Goal: Task Accomplishment & Management: Complete application form

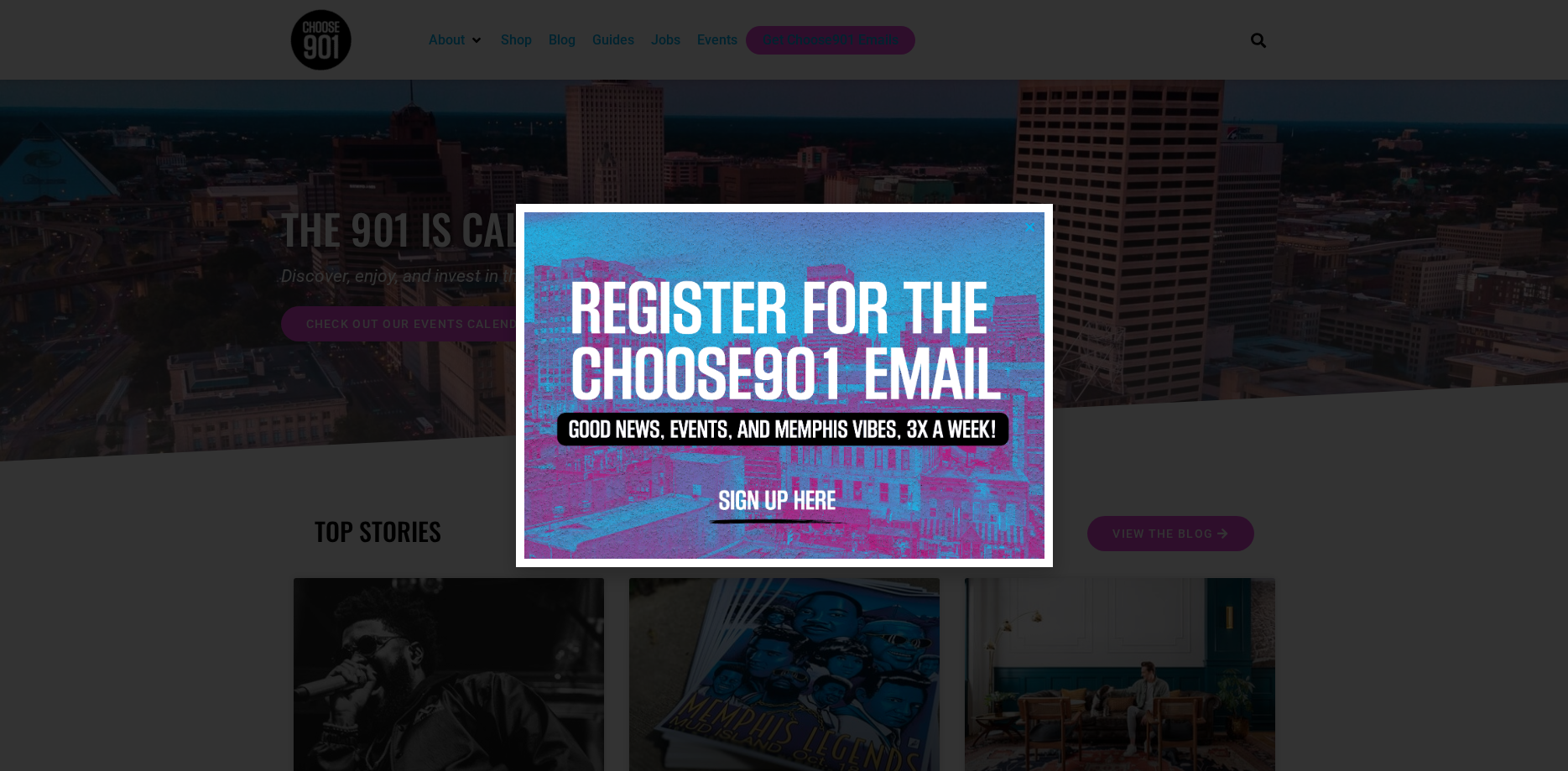
click at [1033, 227] on icon "Close" at bounding box center [1029, 226] width 13 height 13
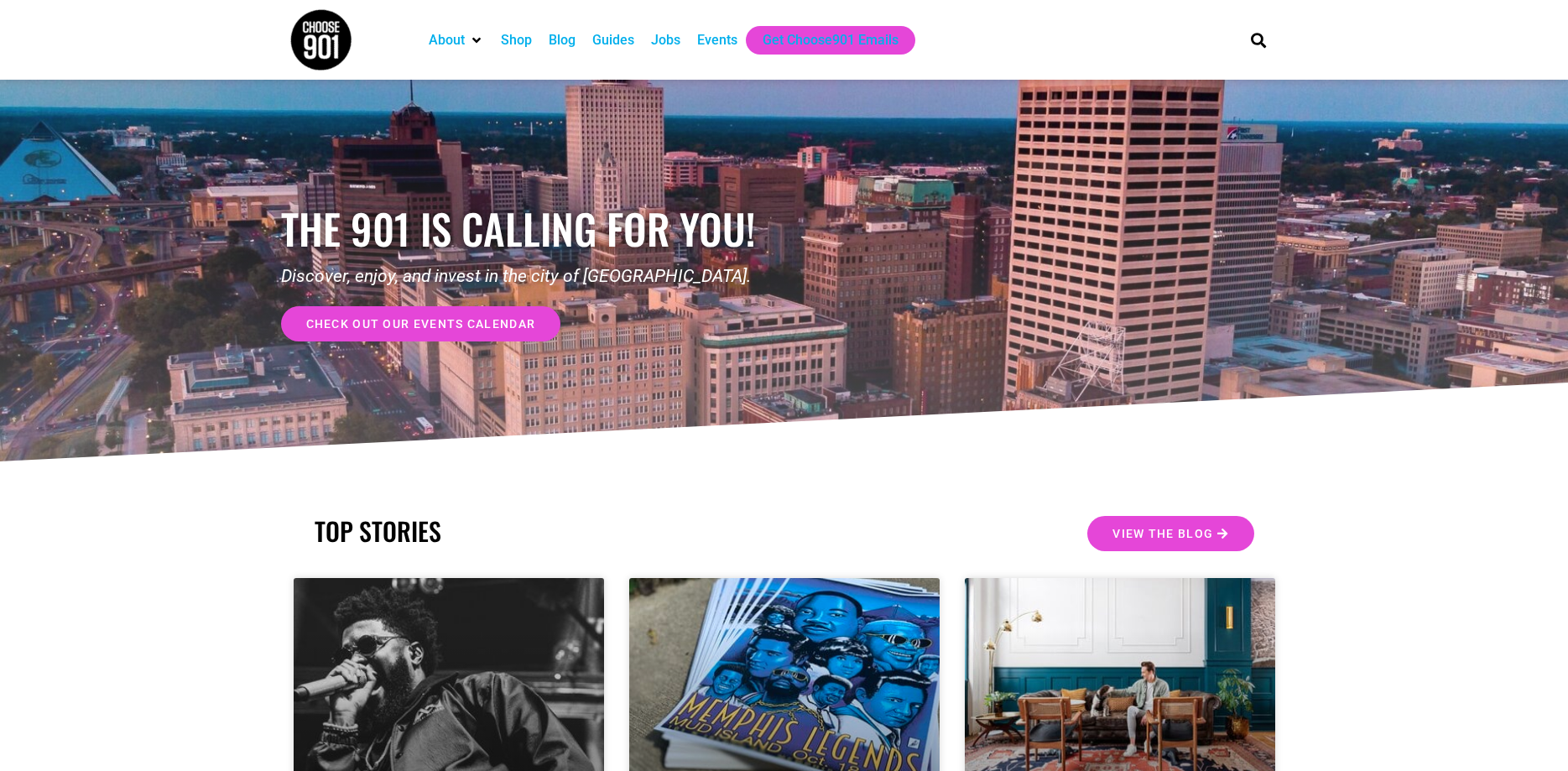
click at [702, 37] on div "Events" at bounding box center [717, 40] width 40 height 20
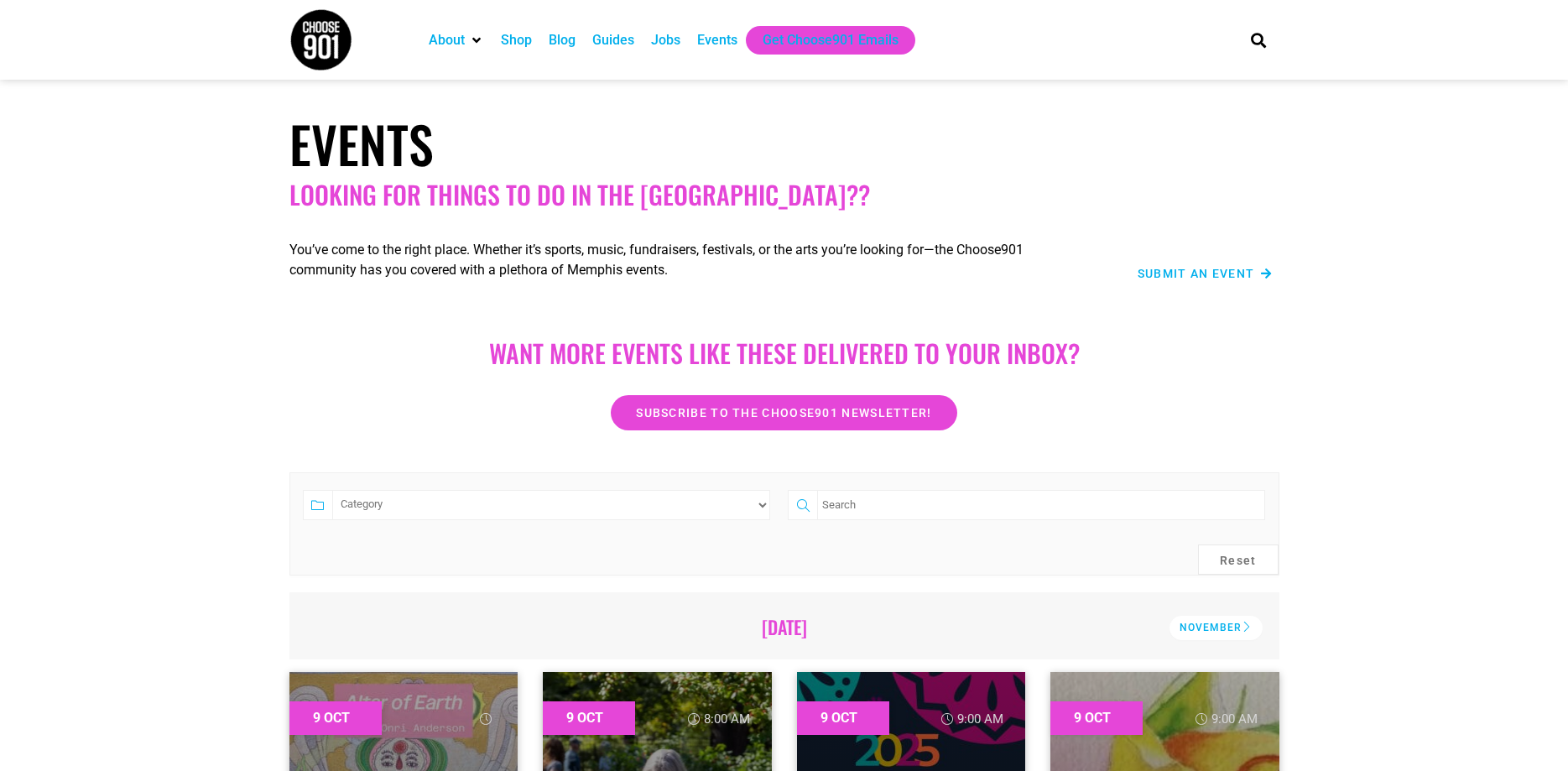
click at [1192, 275] on span "Submit an Event" at bounding box center [1195, 273] width 117 height 12
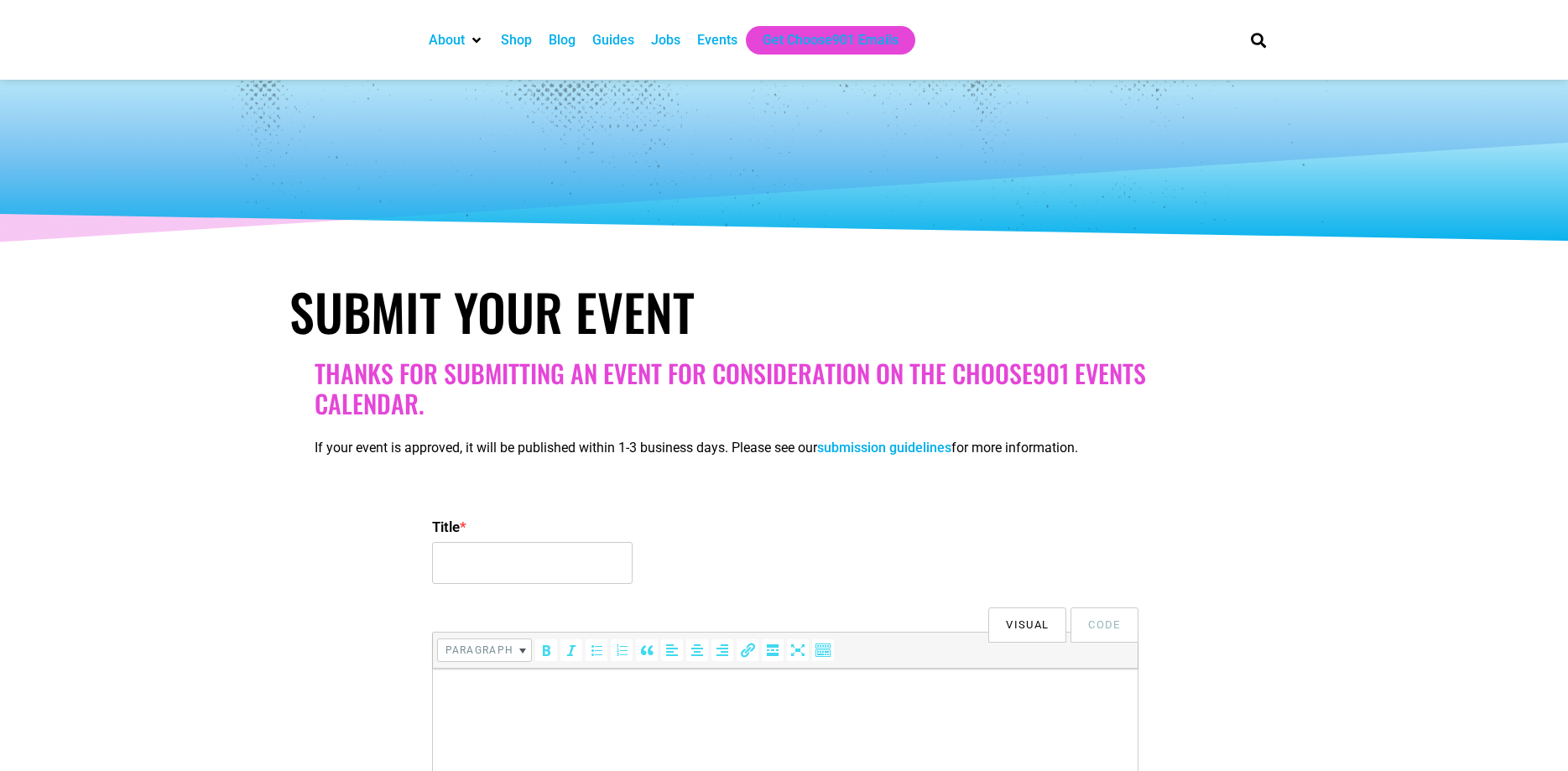
select select
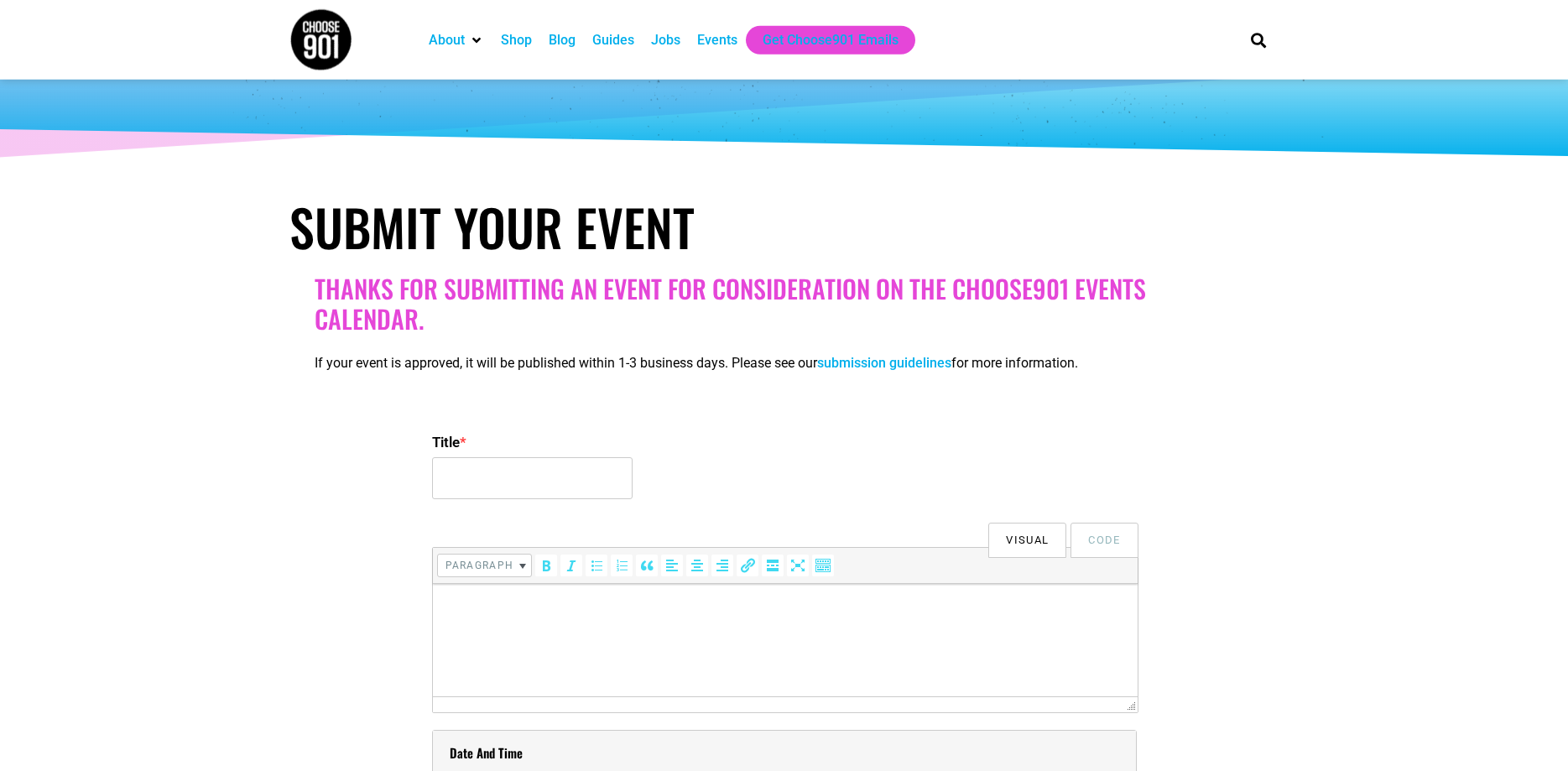
scroll to position [257, 0]
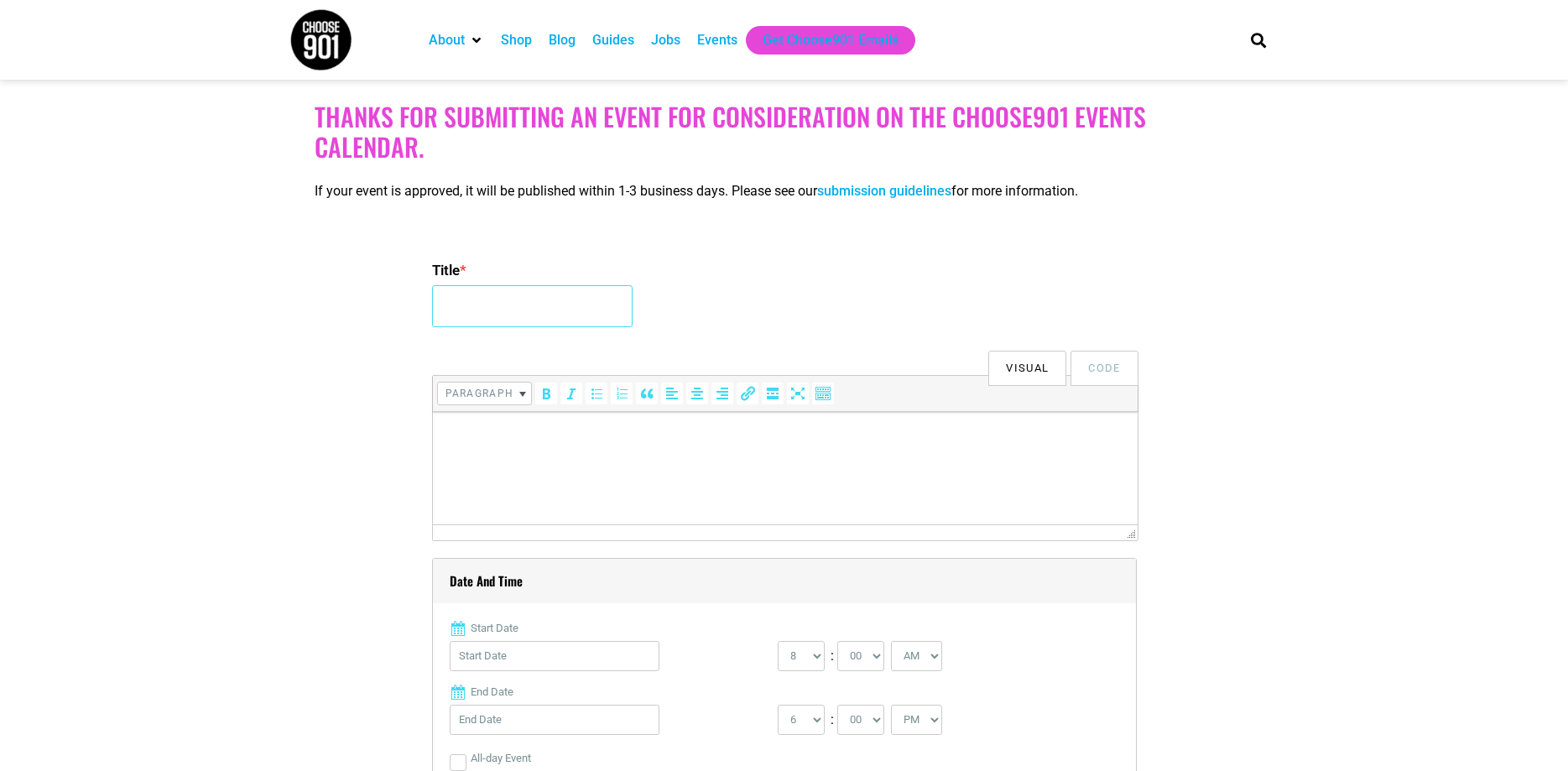
click at [489, 317] on input "Title *" at bounding box center [532, 306] width 201 height 42
paste input "Otaku Asylum Presents: AFK"
type input "Otaku Asylum Presents: AFK"
click at [569, 458] on html at bounding box center [784, 436] width 704 height 47
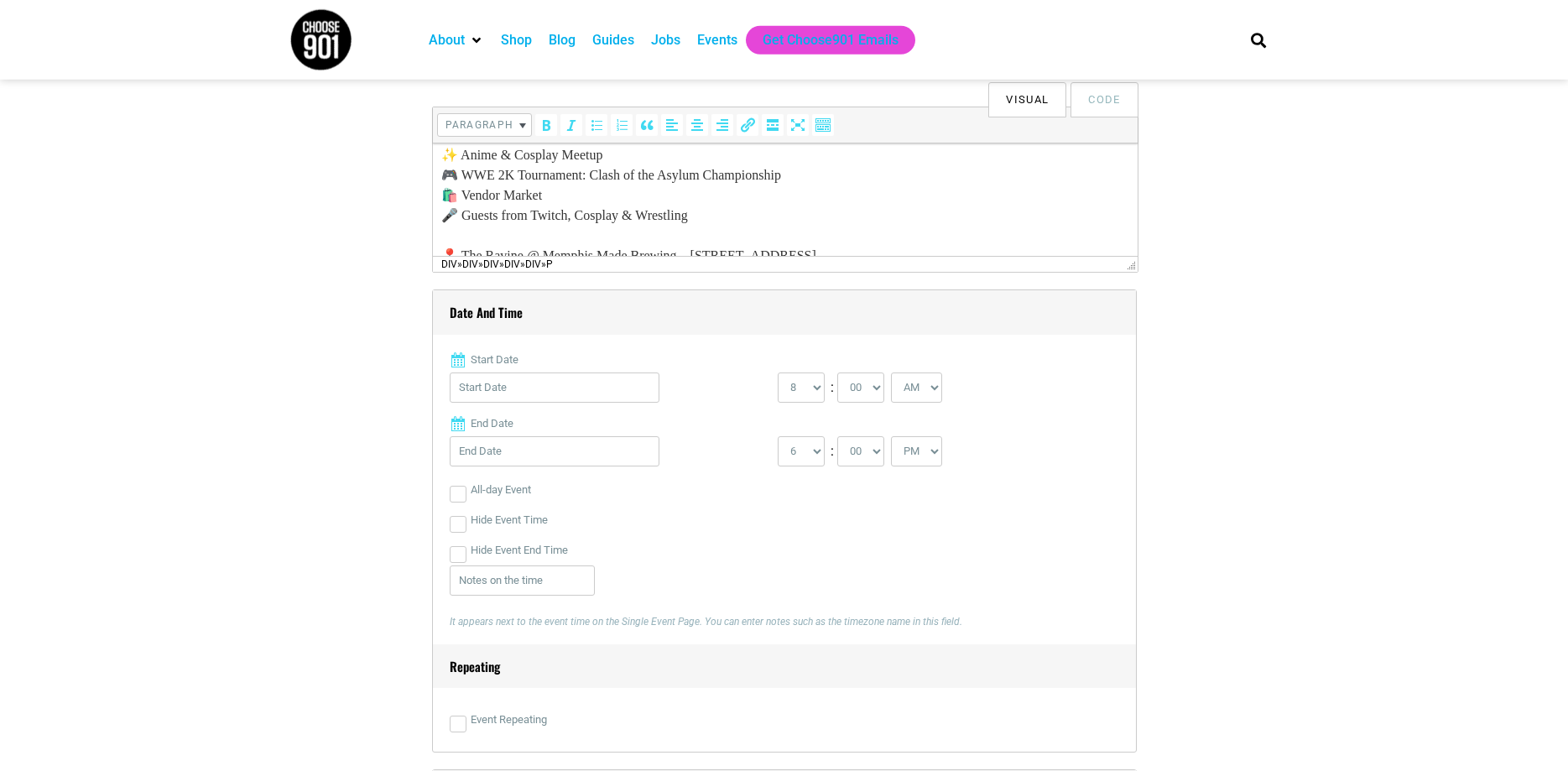
scroll to position [599, 0]
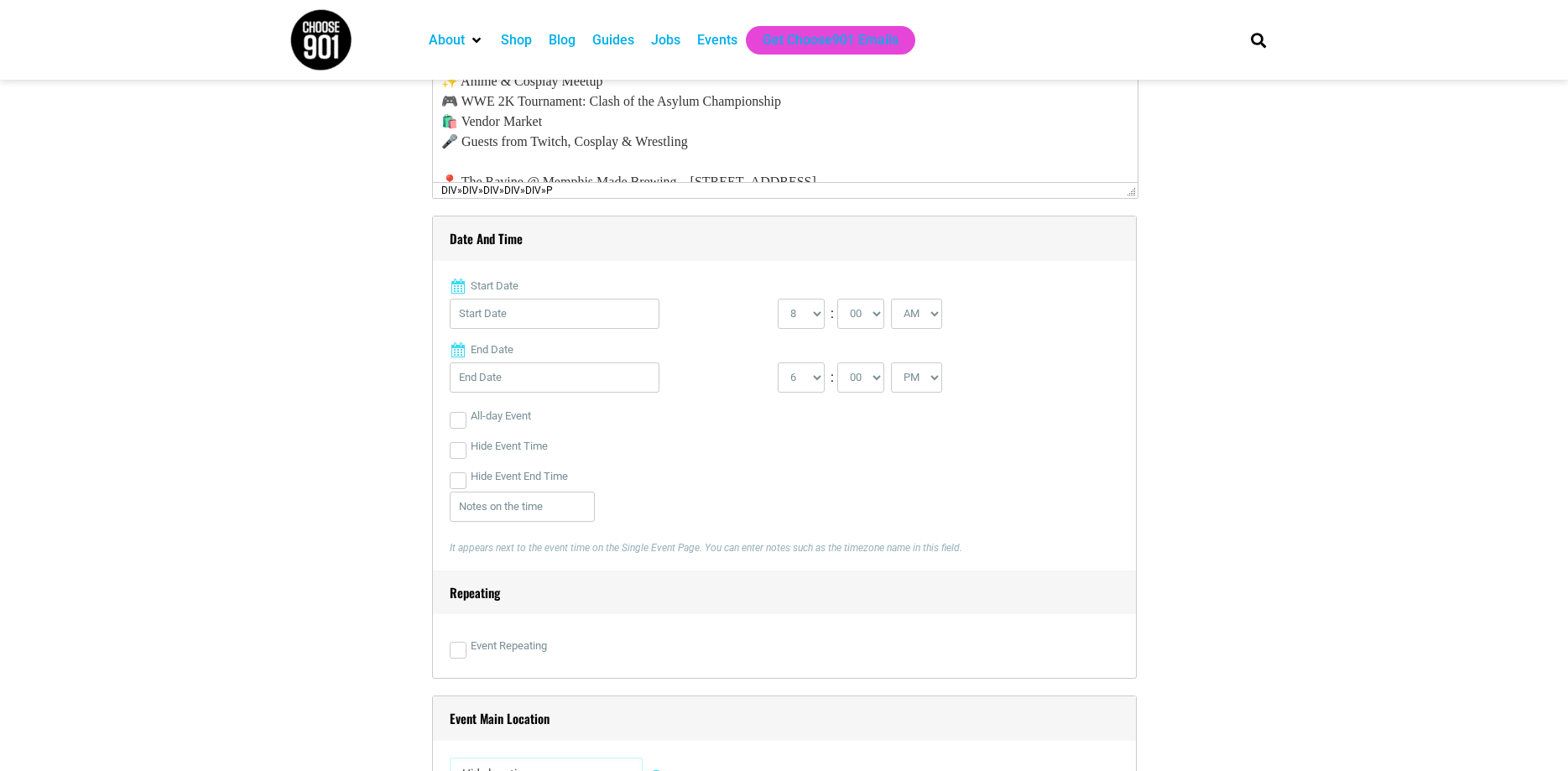
click at [509, 336] on div at bounding box center [613, 318] width 328 height 38
click at [518, 308] on input "Start Date" at bounding box center [554, 314] width 210 height 30
click at [517, 347] on select "Jan Feb Mar Apr May Jun [DATE] Aug Sep Oct Nov Dec" at bounding box center [550, 358] width 65 height 22
click at [628, 496] on link "16" at bounding box center [629, 508] width 26 height 26
type input "[DATE]"
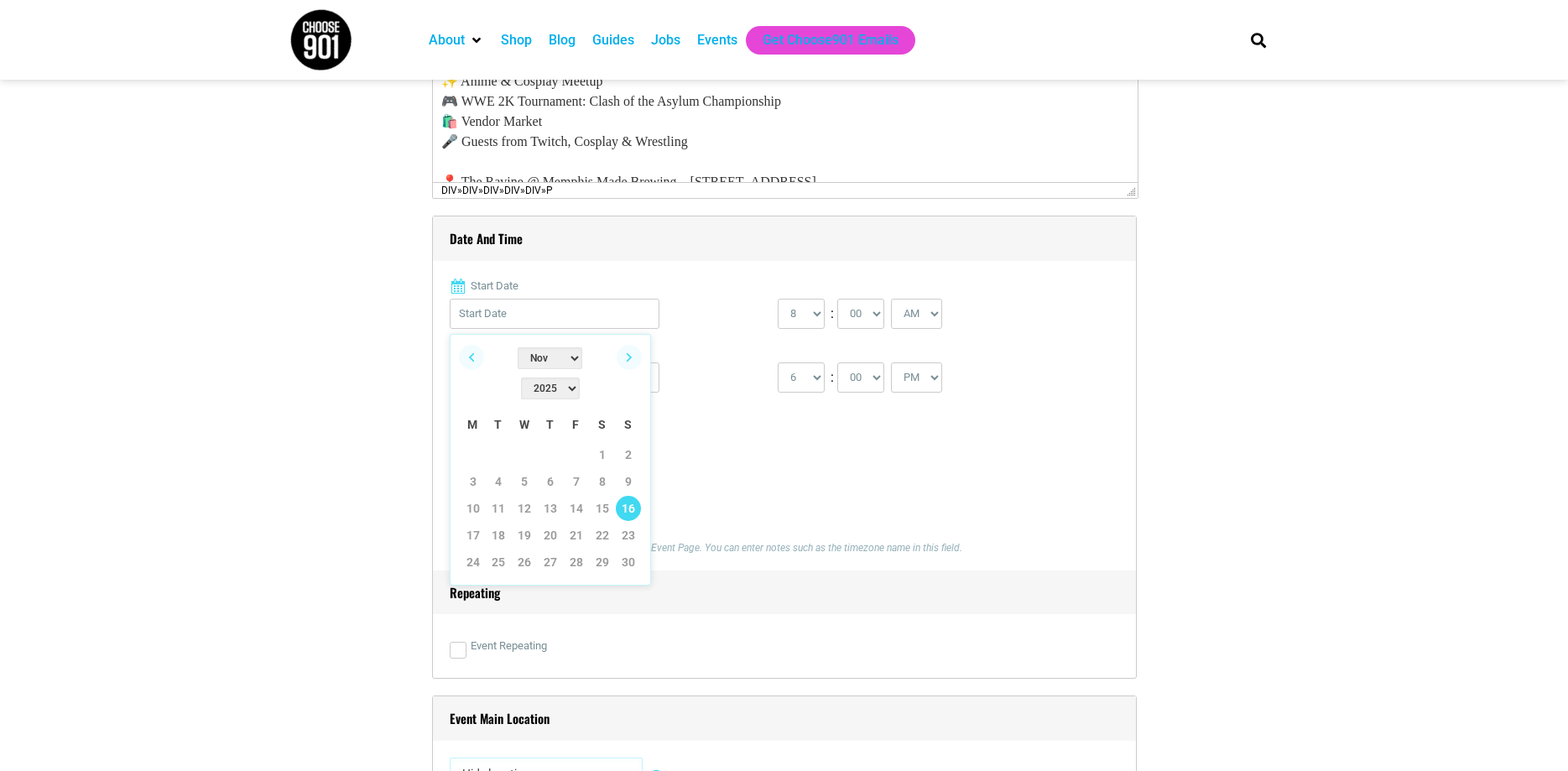
type input "[DATE]"
click at [777, 299] on select "0 1 2 3 4 5 6 7 8 9 10 11 12" at bounding box center [801, 314] width 47 height 30
select select "1"
click option "1" at bounding box center [0, 0] width 0 height 0
click at [777, 362] on select "1 2 3 4 5 6 7 8 9 10 11 12" at bounding box center [801, 377] width 47 height 30
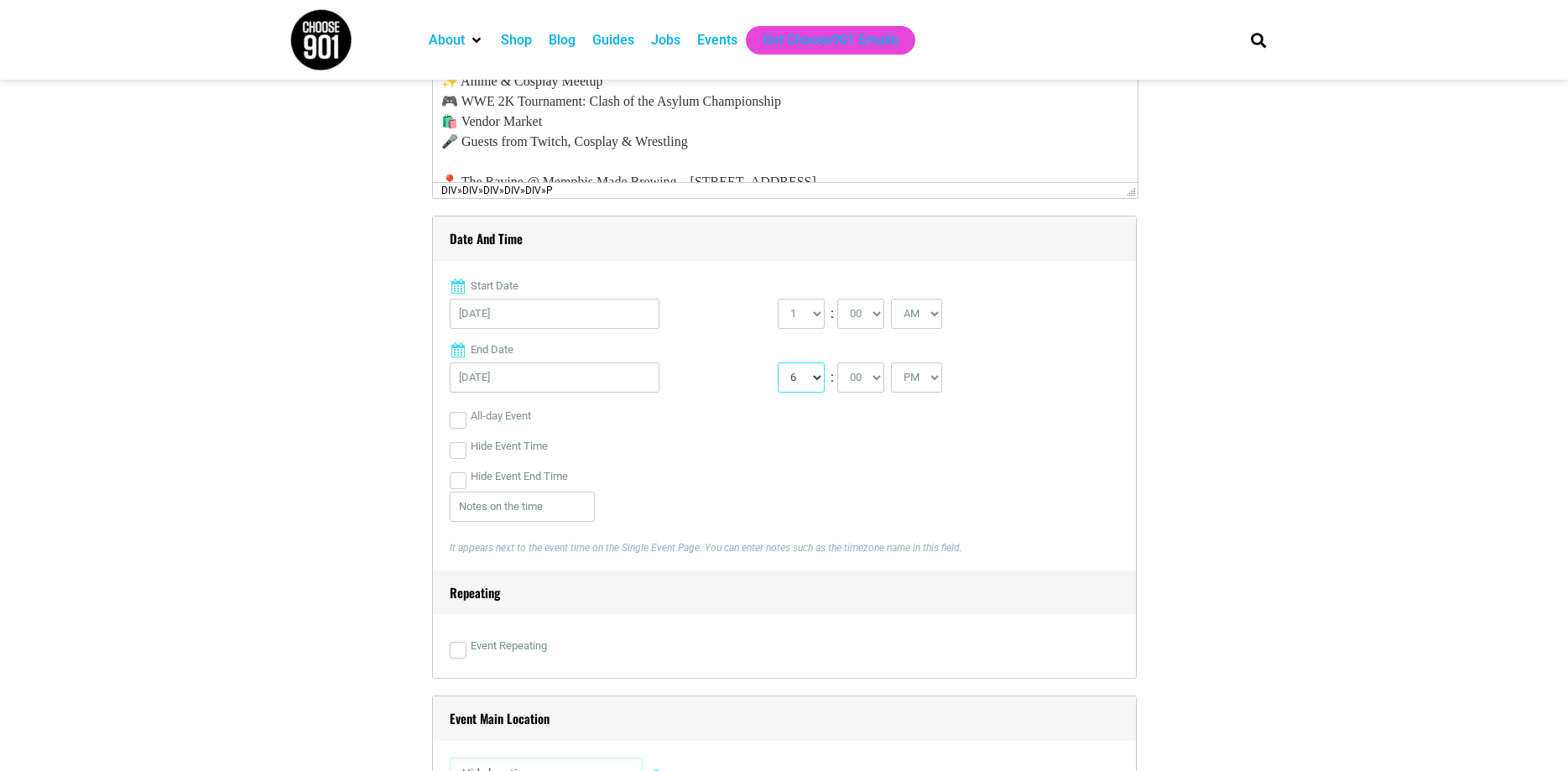
select select "5"
click option "5" at bounding box center [0, 0] width 0 height 0
click at [891, 299] on select "AM PM" at bounding box center [917, 314] width 51 height 30
select select "PM"
click option "PM" at bounding box center [0, 0] width 0 height 0
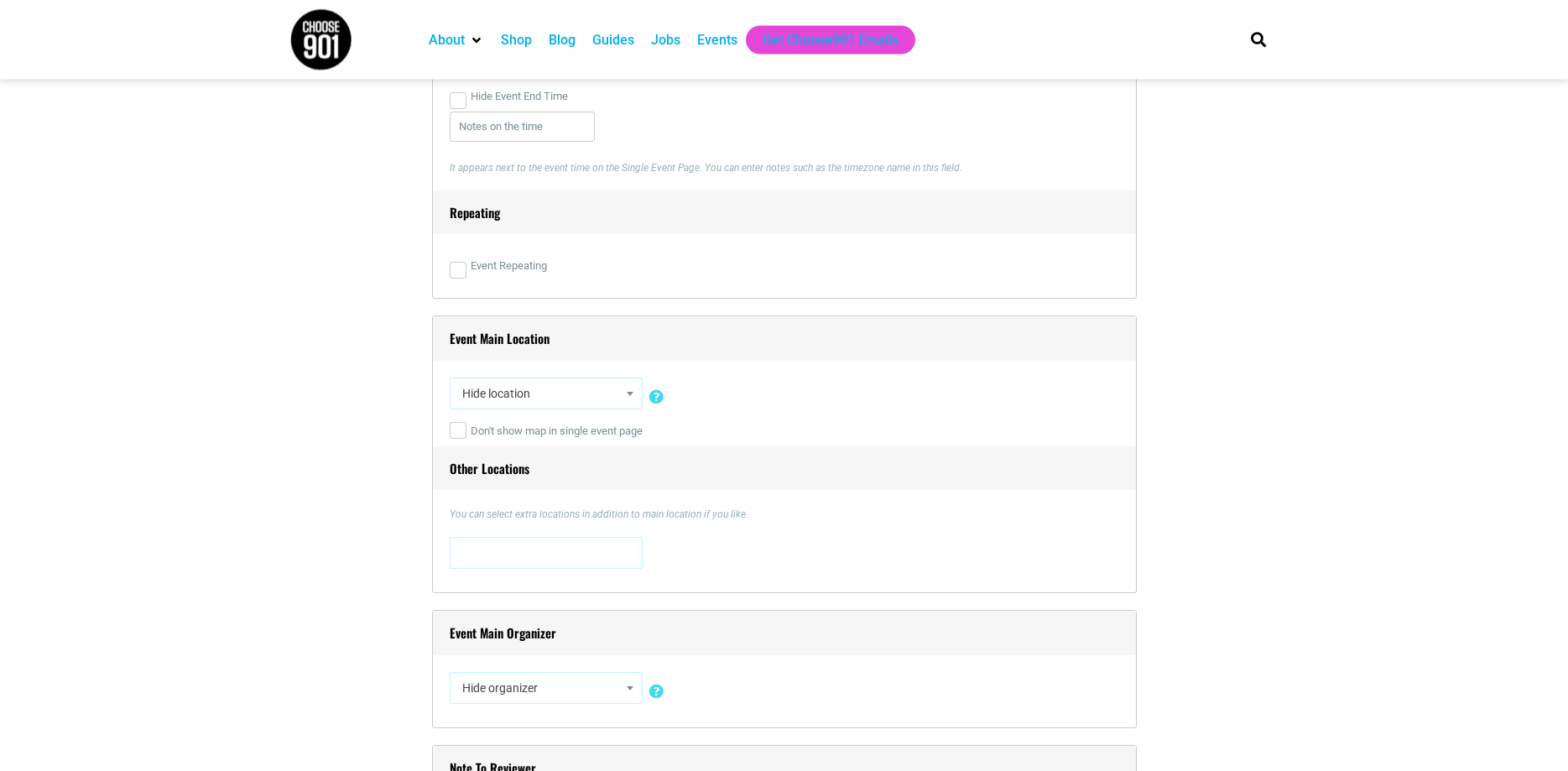
scroll to position [1027, 0]
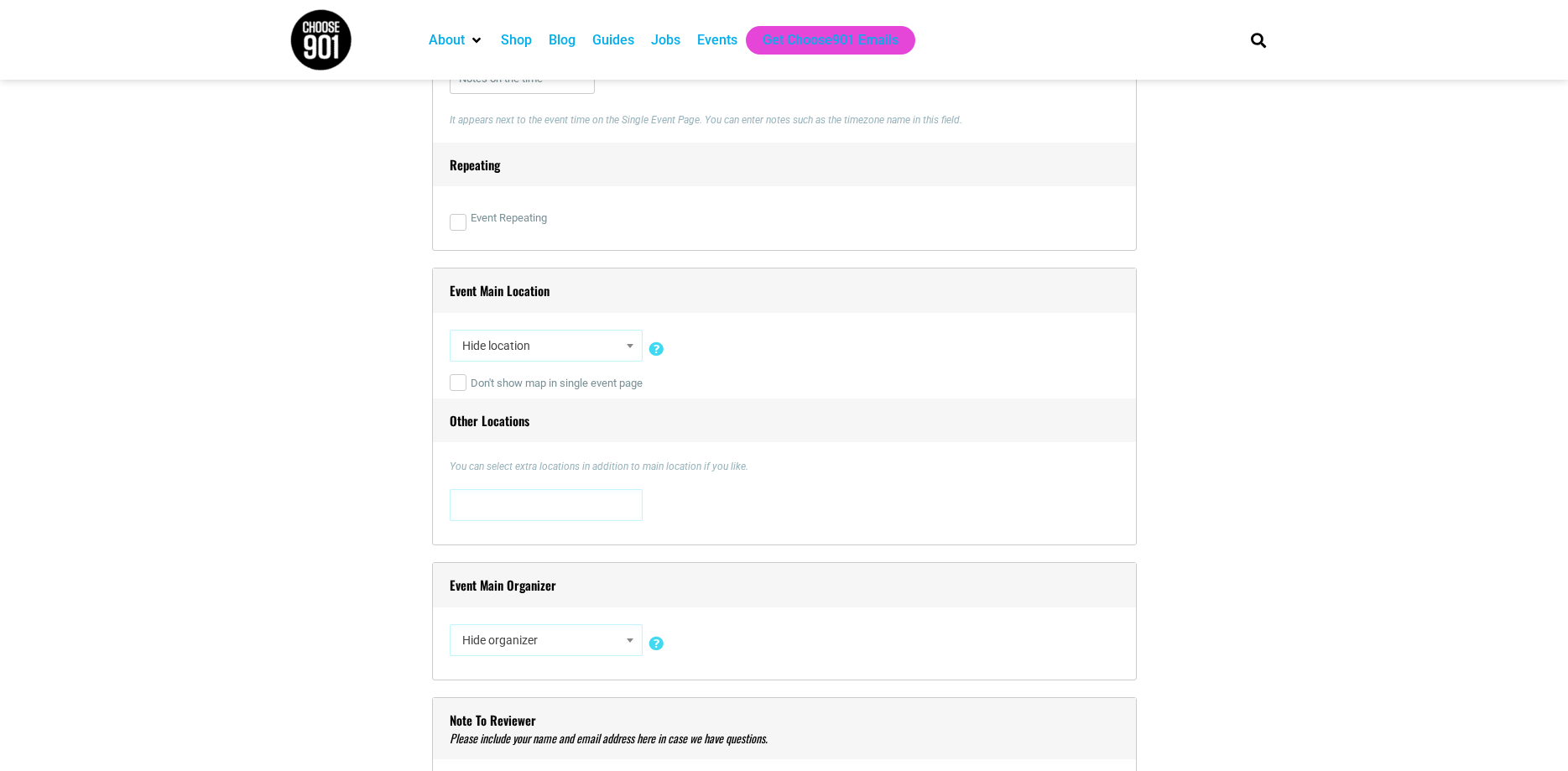
click at [508, 340] on span "Hide location" at bounding box center [546, 345] width 181 height 30
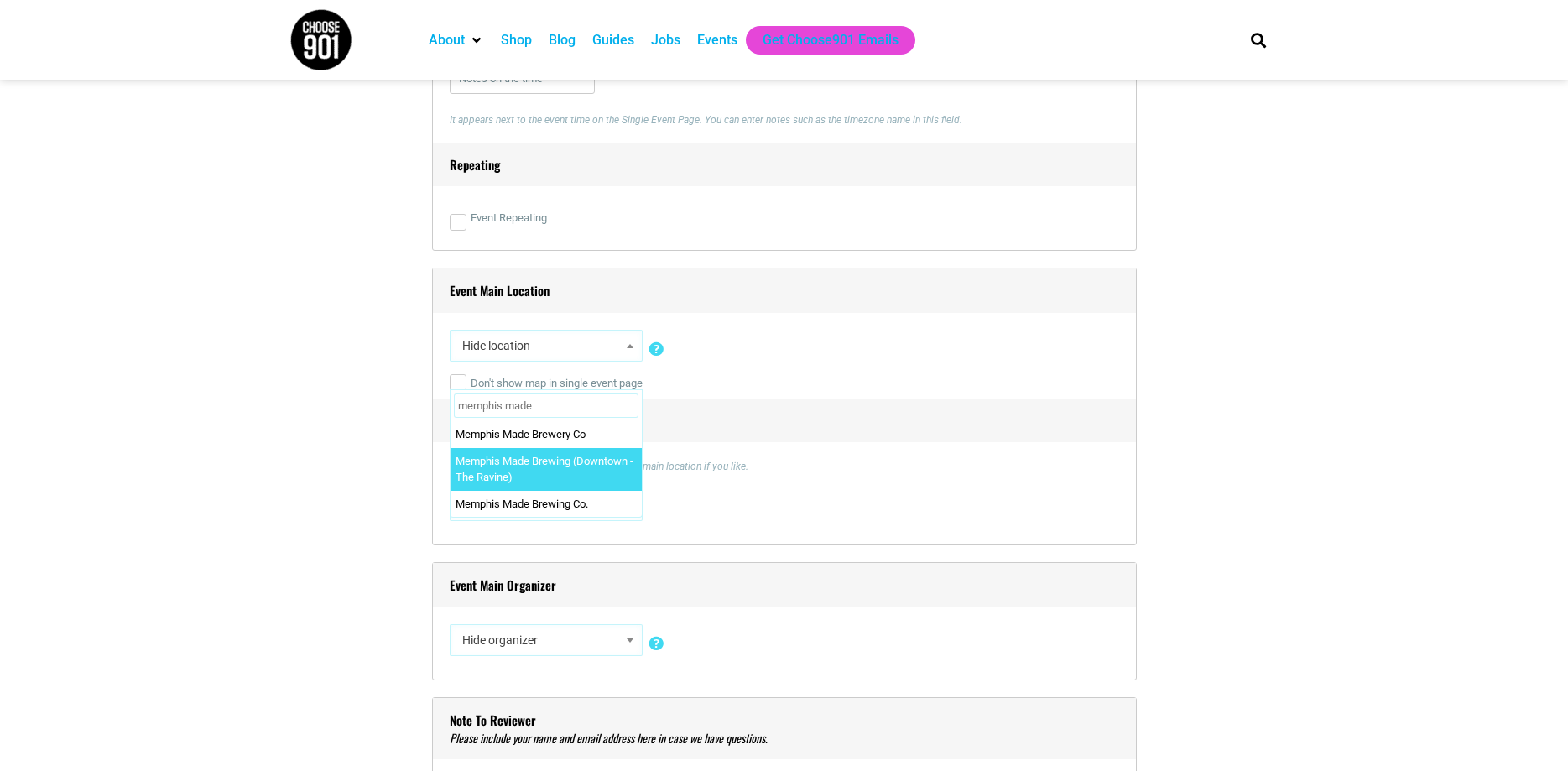
type input "memphis made"
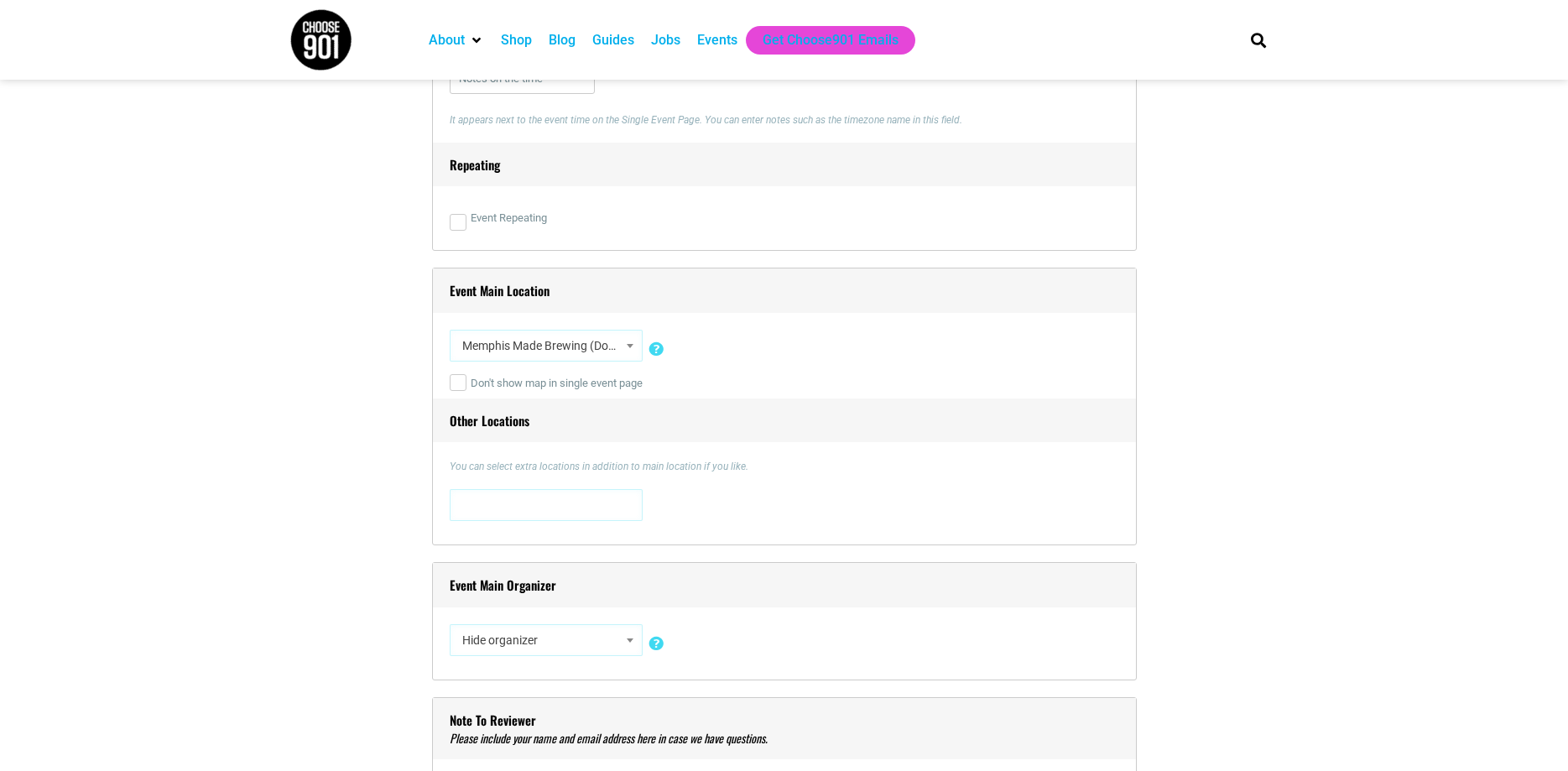
select select "2842"
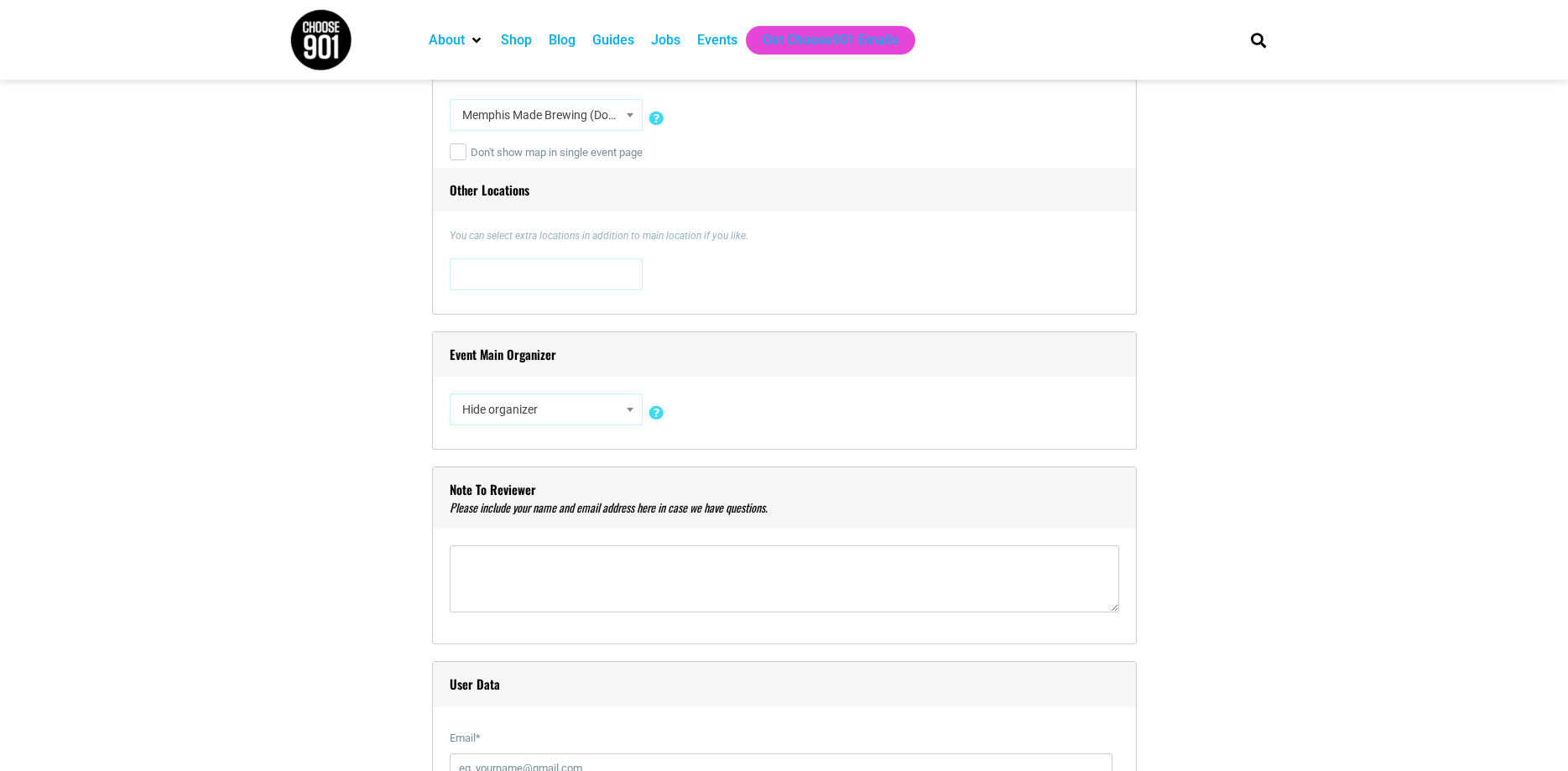
scroll to position [1283, 0]
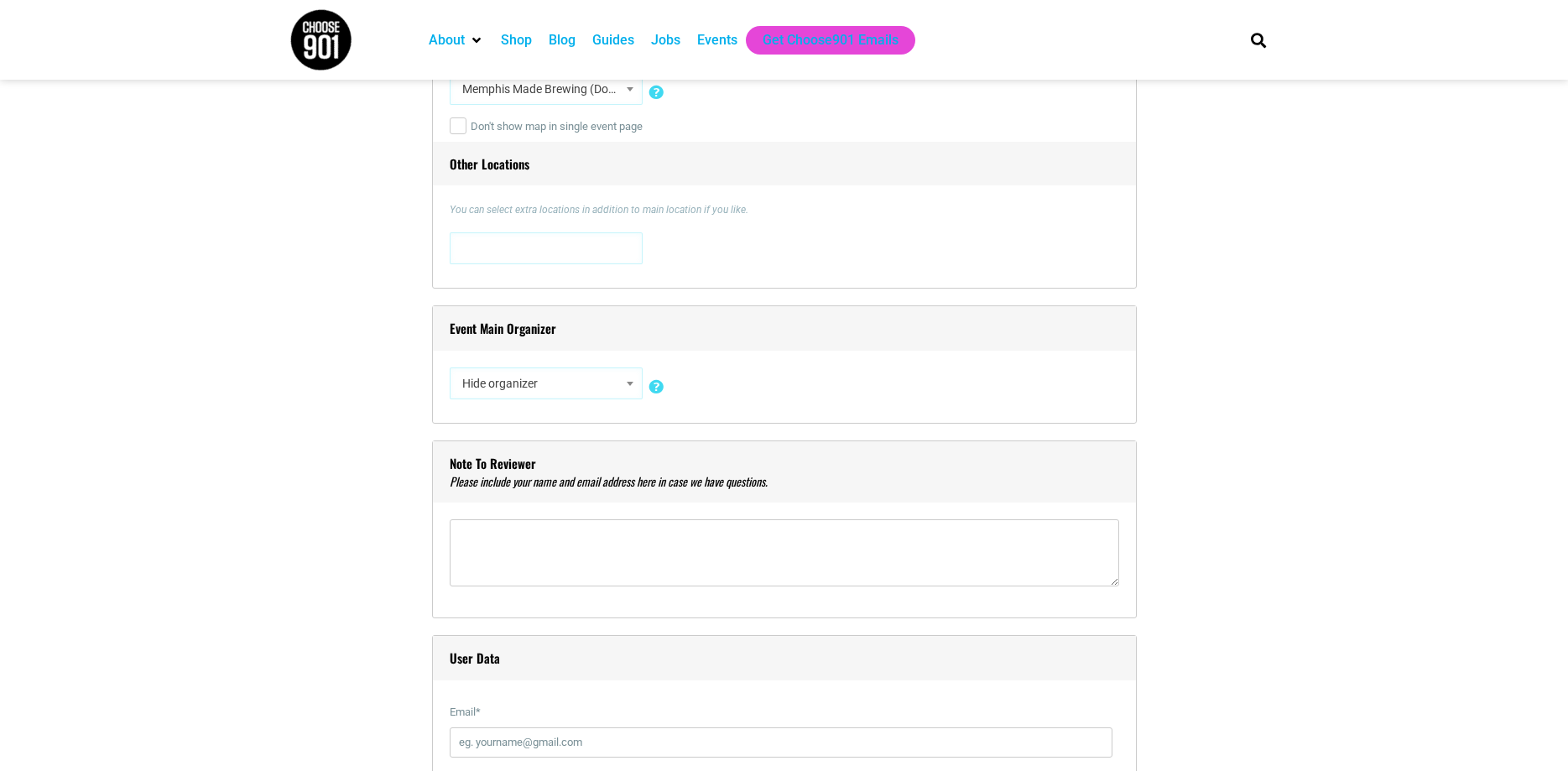
click at [547, 379] on span "Hide organizer" at bounding box center [546, 383] width 181 height 30
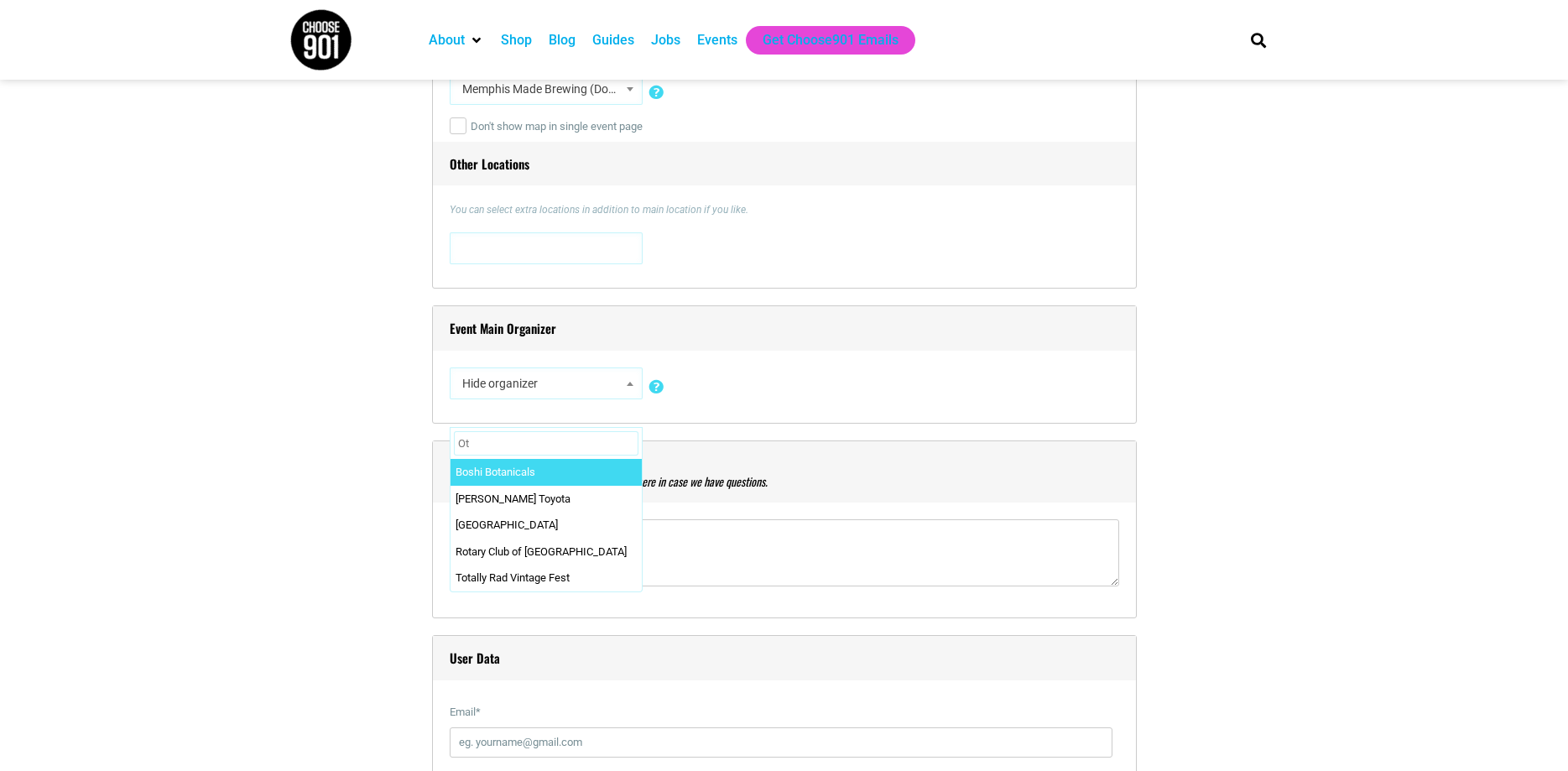
type input "O"
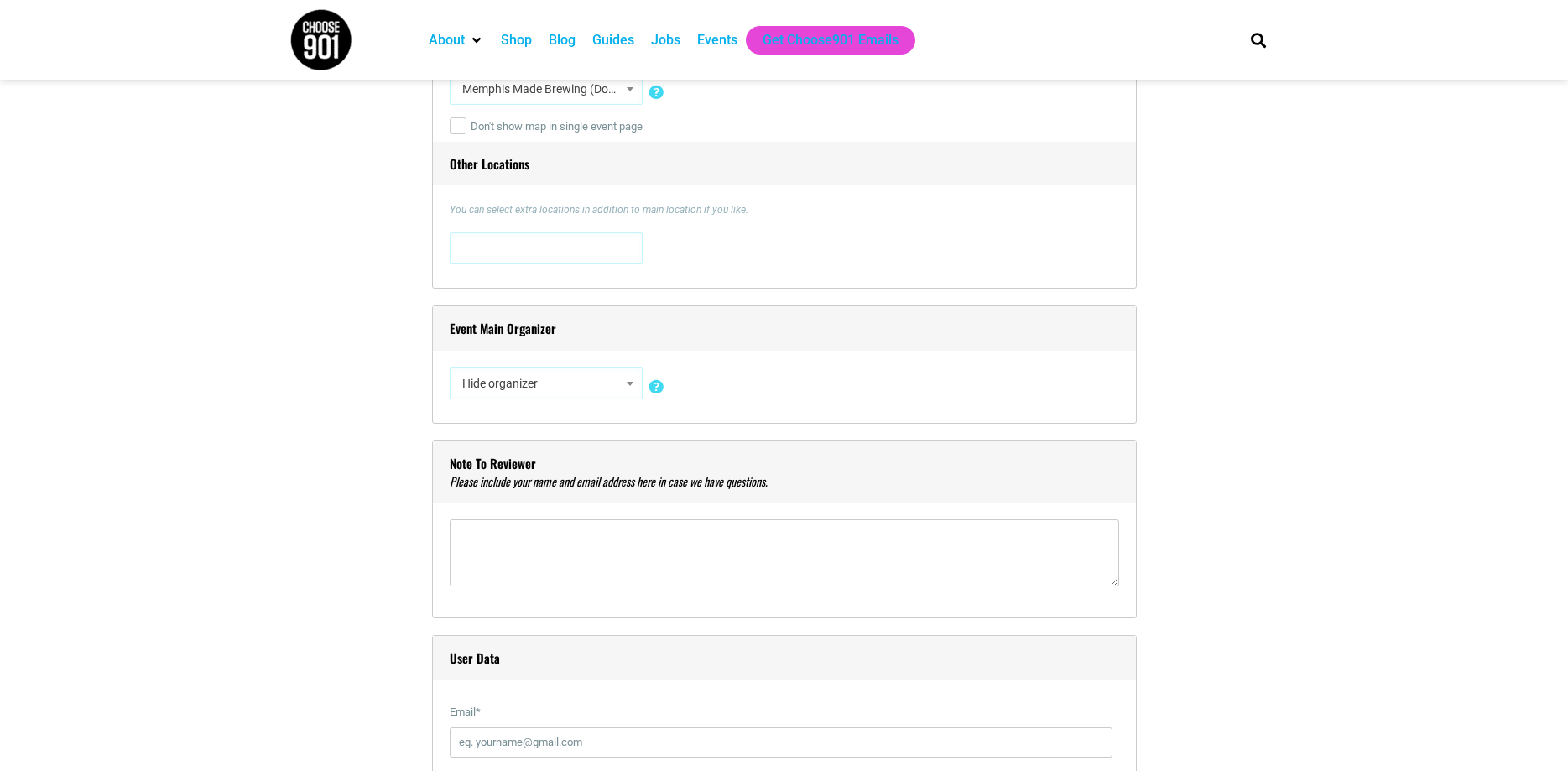
click at [622, 319] on h4 "Event Main Organizer" at bounding box center [784, 327] width 703 height 44
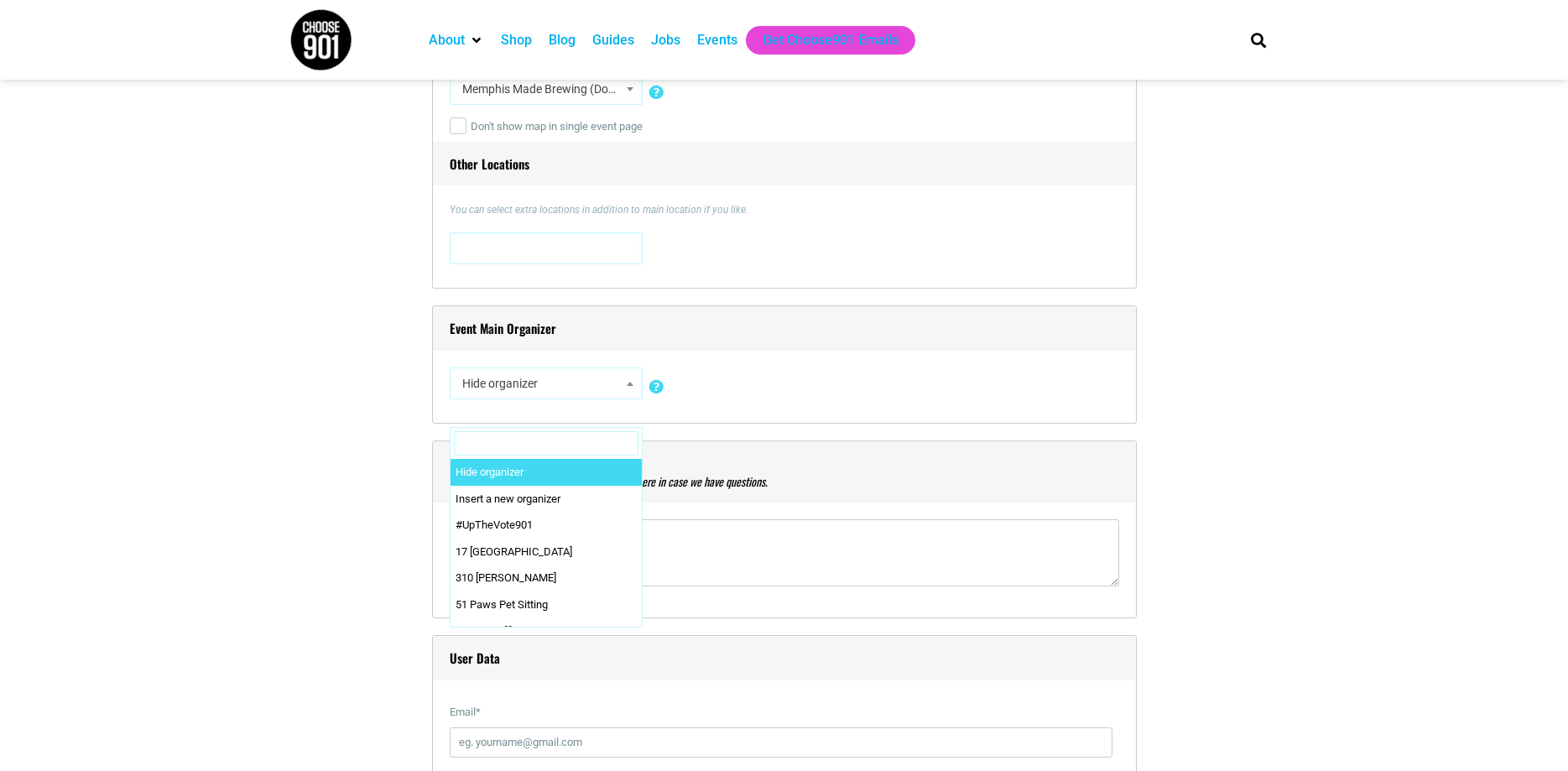
click at [544, 398] on span "Hide organizer" at bounding box center [546, 383] width 181 height 30
select select "0"
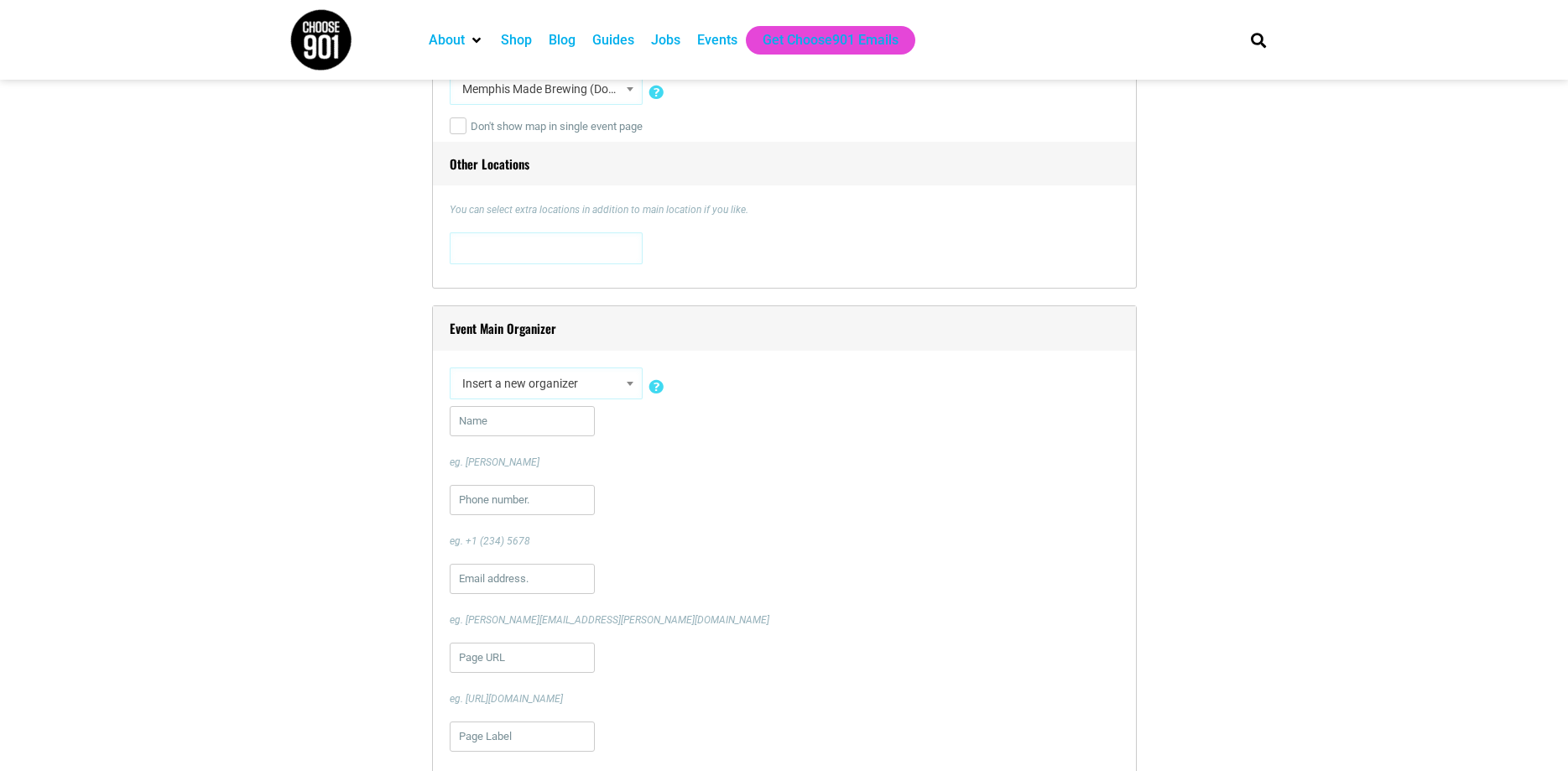
click at [544, 406] on div "Hide organizer Insert a new organizer #UpTheVote901 17 [GEOGRAPHIC_DATA] 310 [P…" at bounding box center [784, 386] width 669 height 38
click at [534, 414] on input "text" at bounding box center [522, 421] width 146 height 30
type input "otaku Asylum"
type input "[PHONE_NUMBER]"
click at [555, 583] on input "text" at bounding box center [522, 578] width 146 height 30
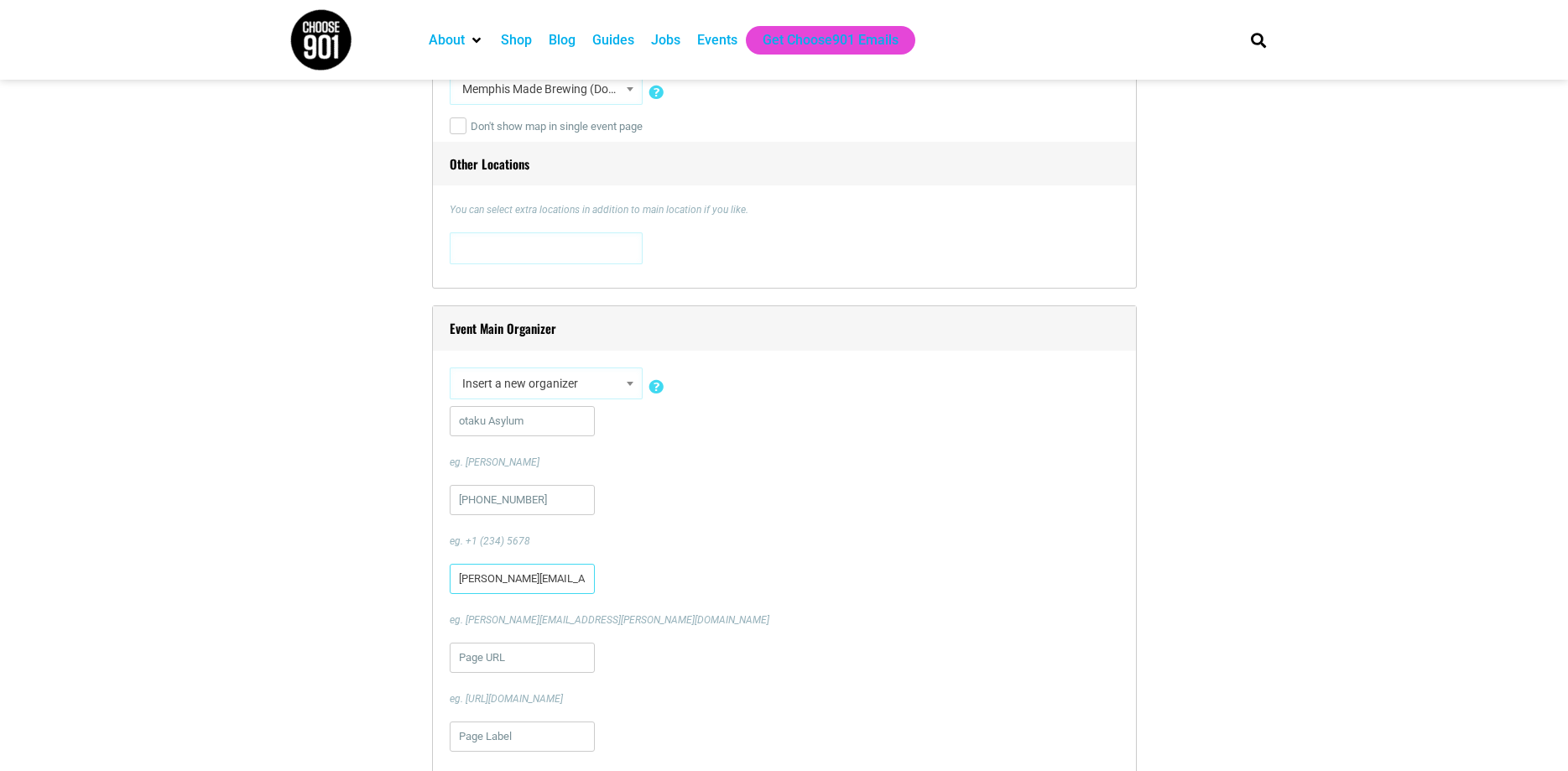
type input "[PERSON_NAME][EMAIL_ADDRESS][DOMAIN_NAME]"
click at [499, 667] on input "url" at bounding box center [522, 657] width 146 height 30
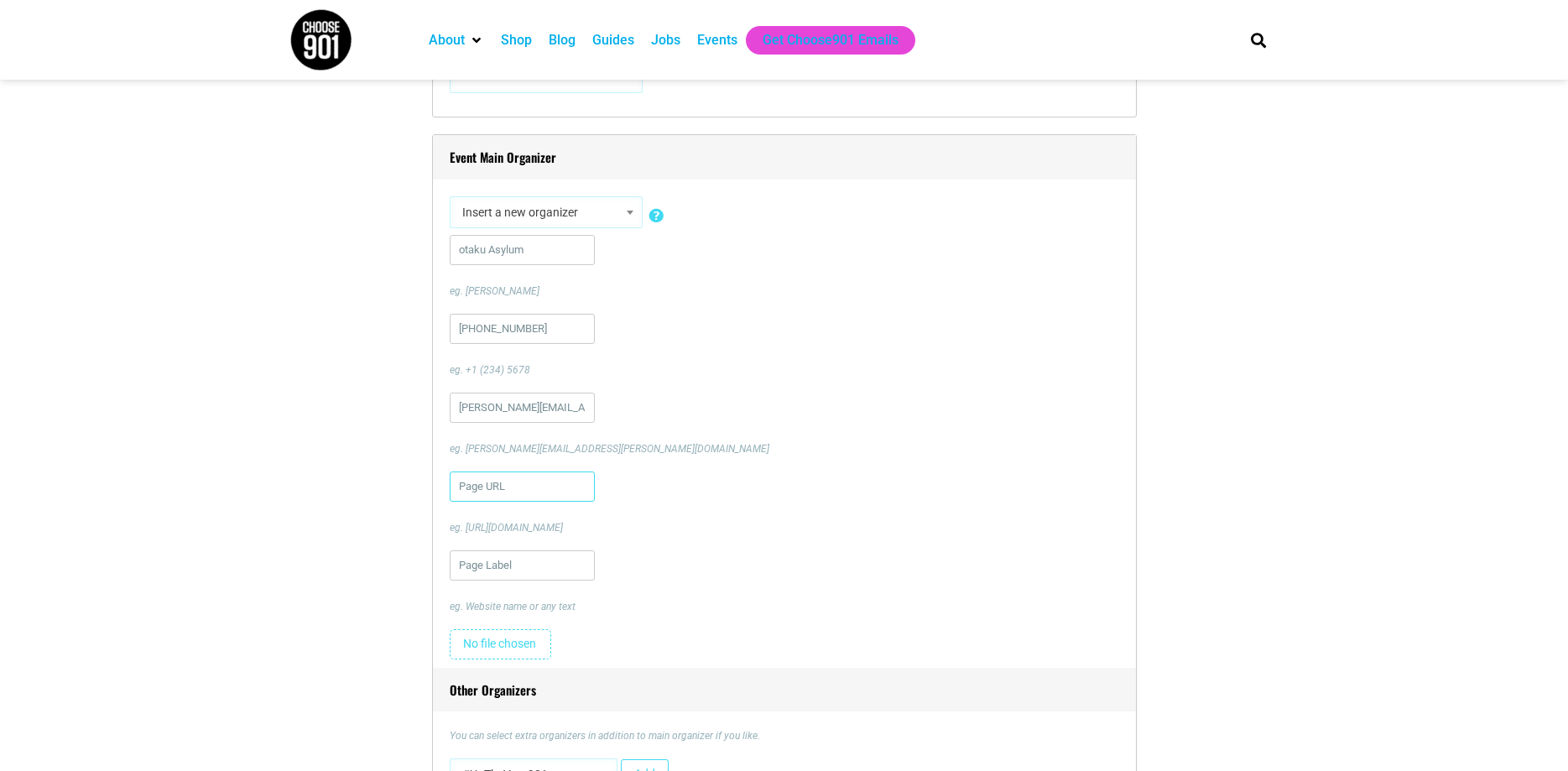
paste input "[URL][DOMAIN_NAME]"
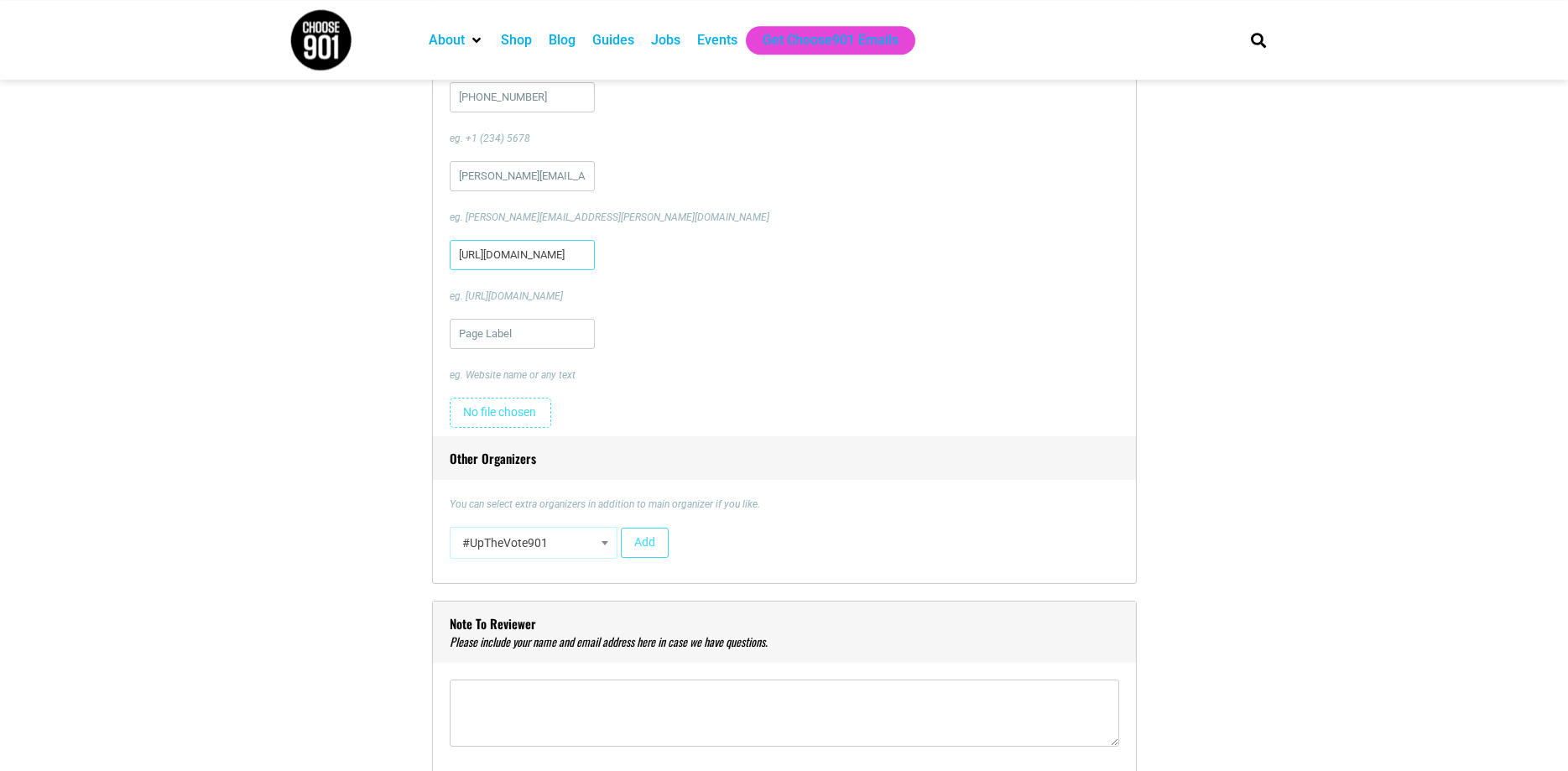
scroll to position [1625, 0]
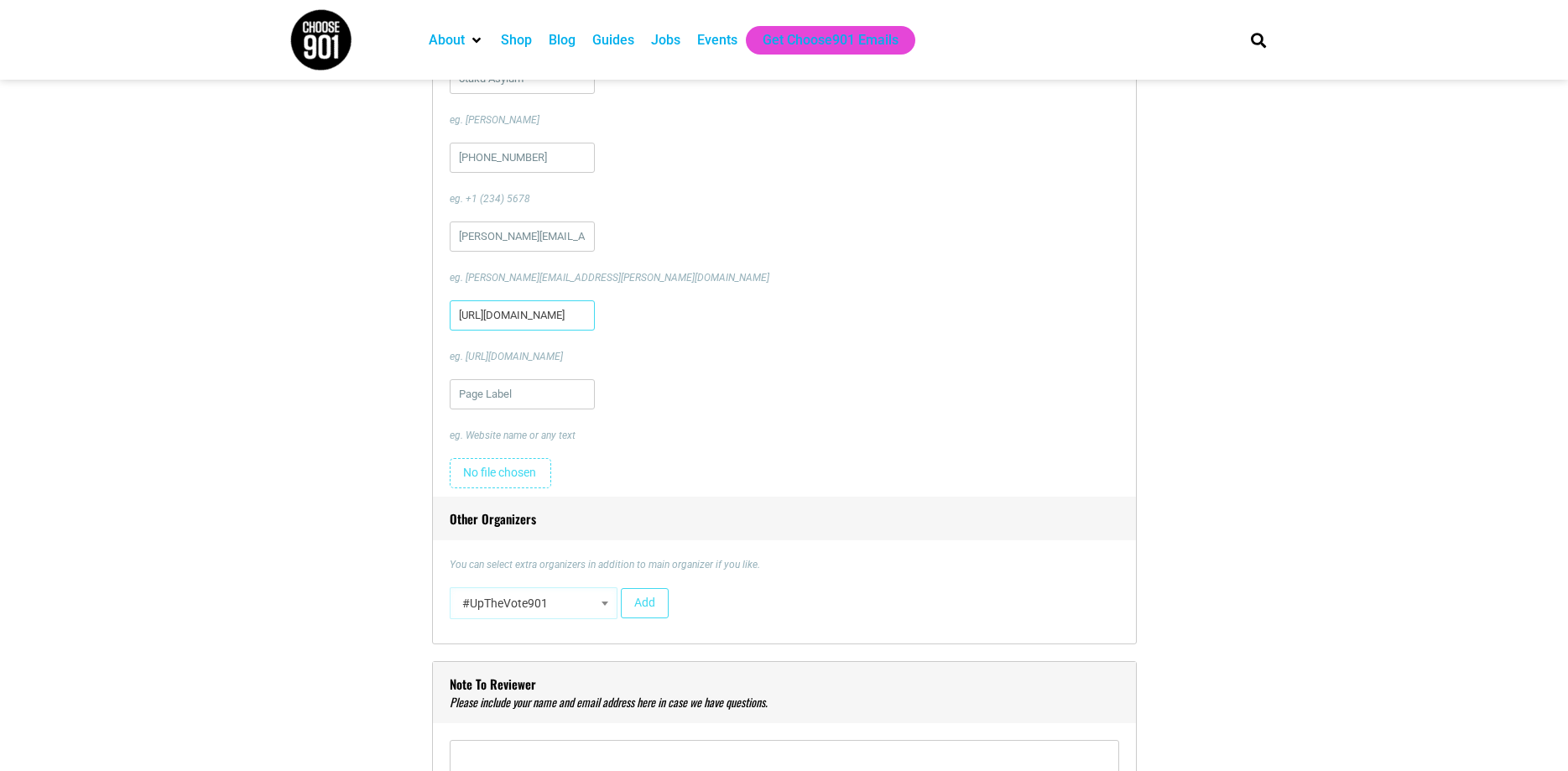
type input "[URL][DOMAIN_NAME]"
click at [535, 401] on input "text" at bounding box center [522, 393] width 146 height 30
type input "Otaku Asylum"
click at [524, 481] on input "file" at bounding box center [500, 473] width 101 height 30
type input "C:\fakepath\2.png"
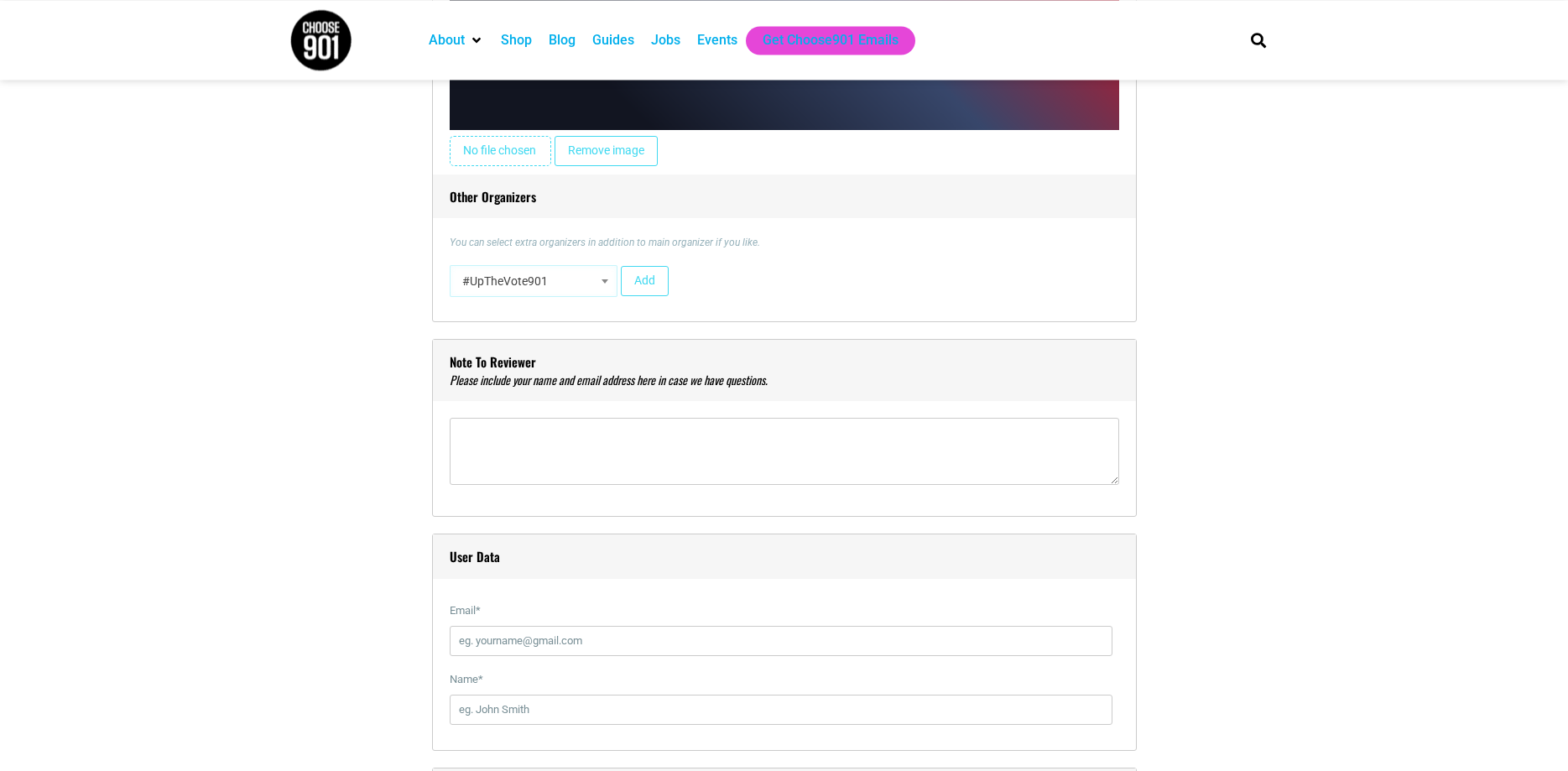
scroll to position [2651, 0]
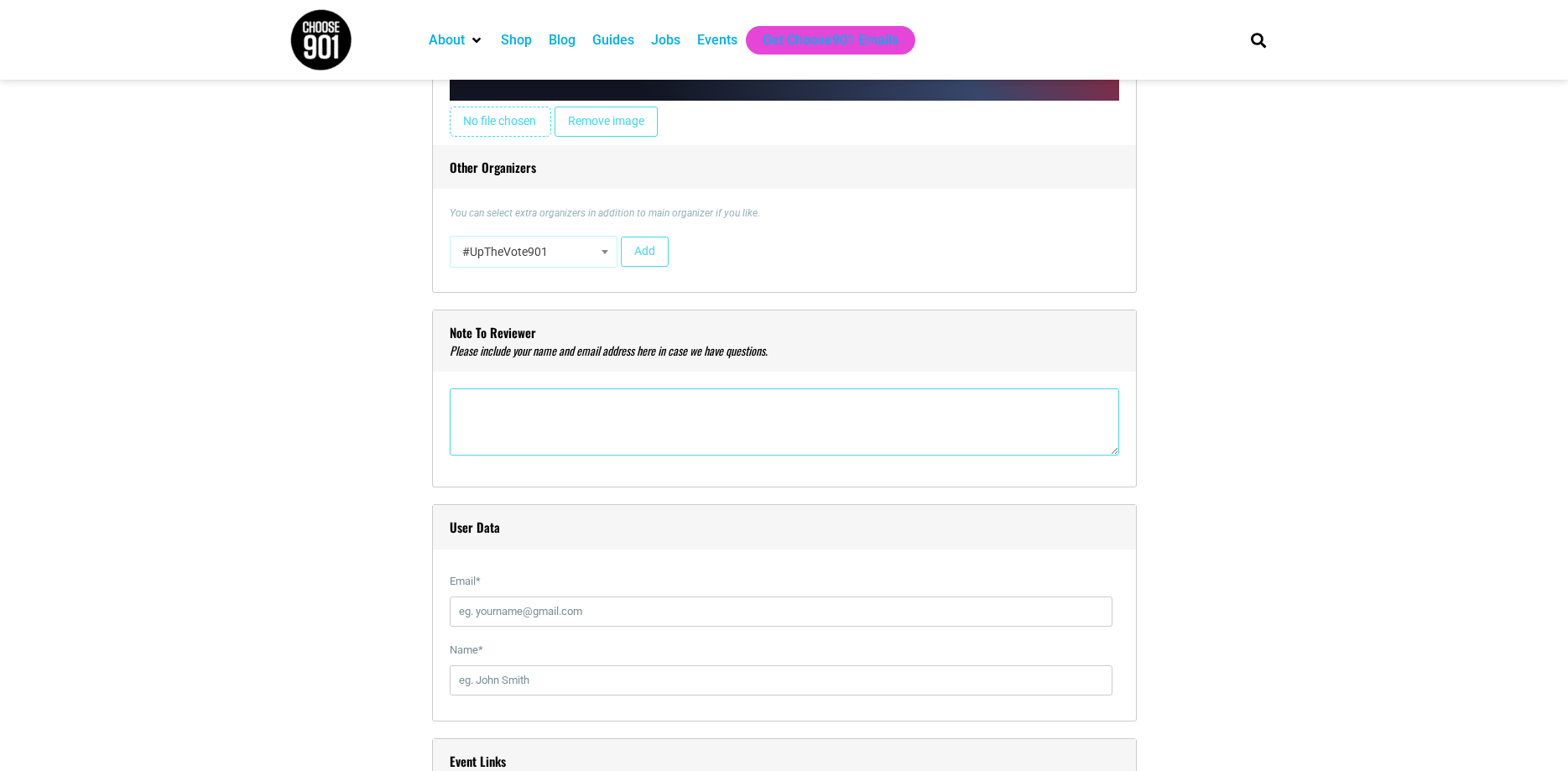
click at [700, 394] on textarea"] at bounding box center [784, 422] width 669 height 67
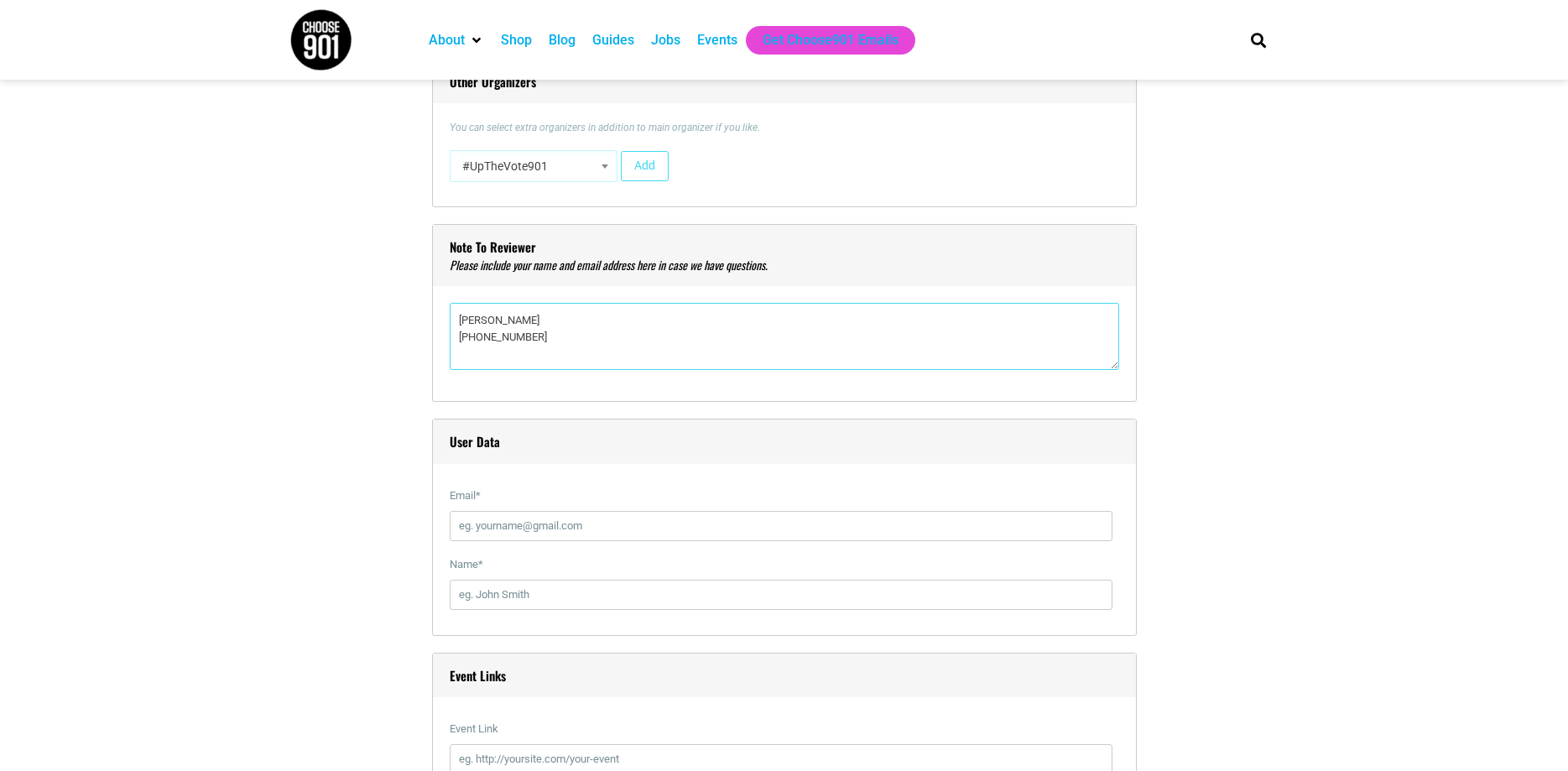
type textarea"] "[PERSON_NAME] [PHONE_NUMBER]"
click at [530, 530] on input "Email *" at bounding box center [781, 525] width 663 height 30
type input "[PERSON_NAME][EMAIL_ADDRESS][DOMAIN_NAME]"
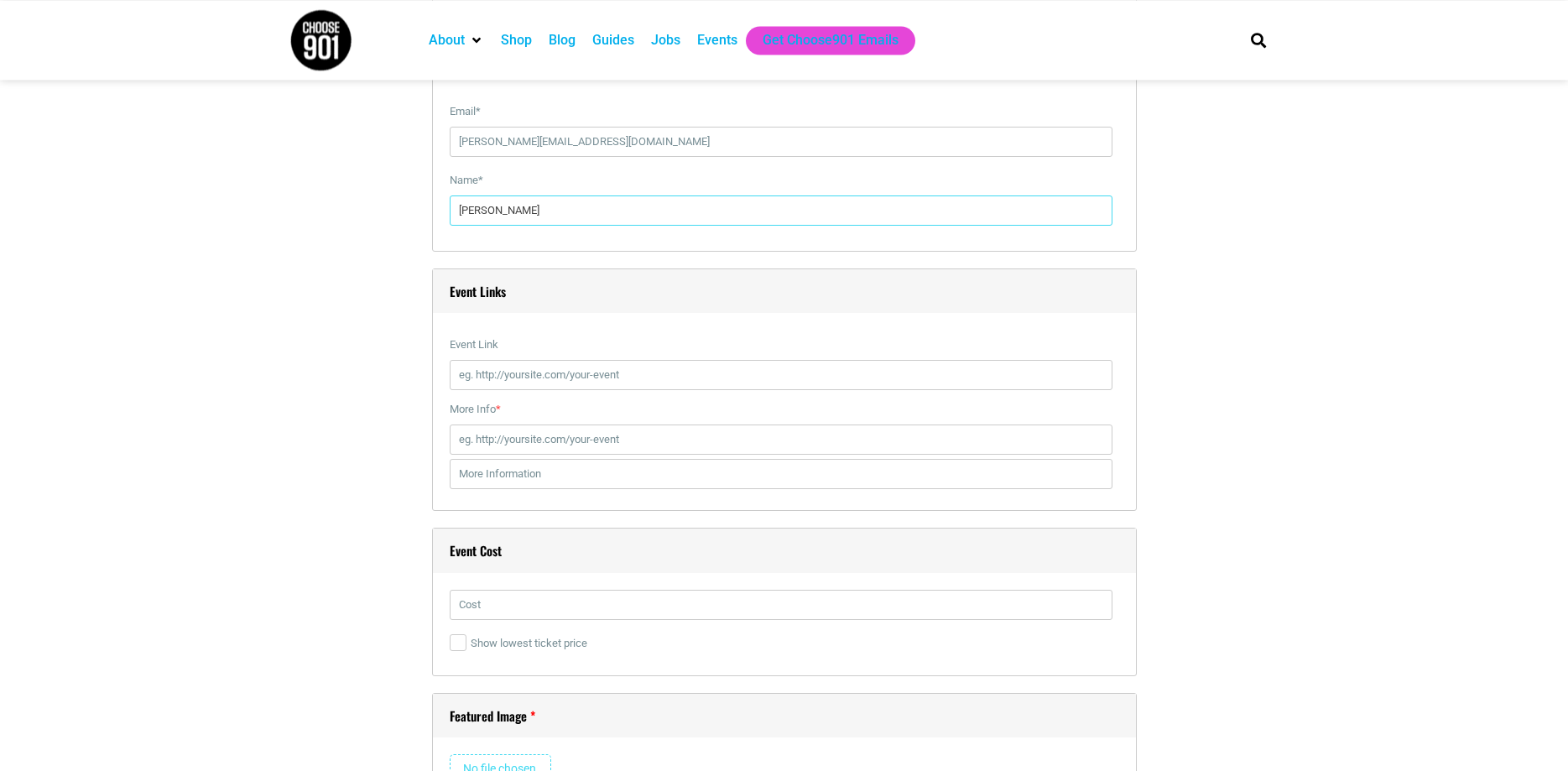
scroll to position [3165, 0]
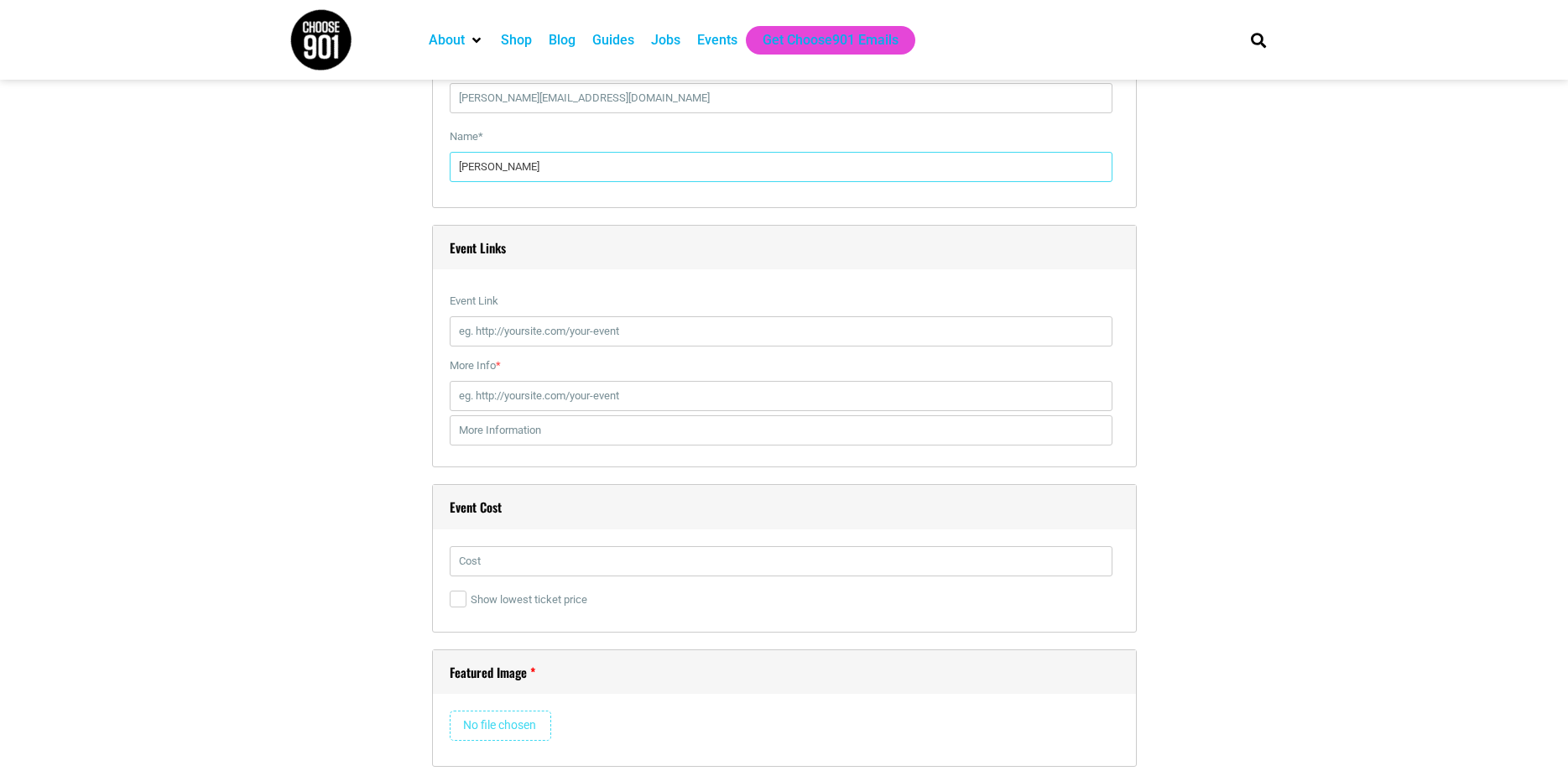
type input "[PERSON_NAME]"
click at [639, 331] on input "Event Link" at bounding box center [781, 330] width 663 height 30
paste input "[URL][DOMAIN_NAME]"
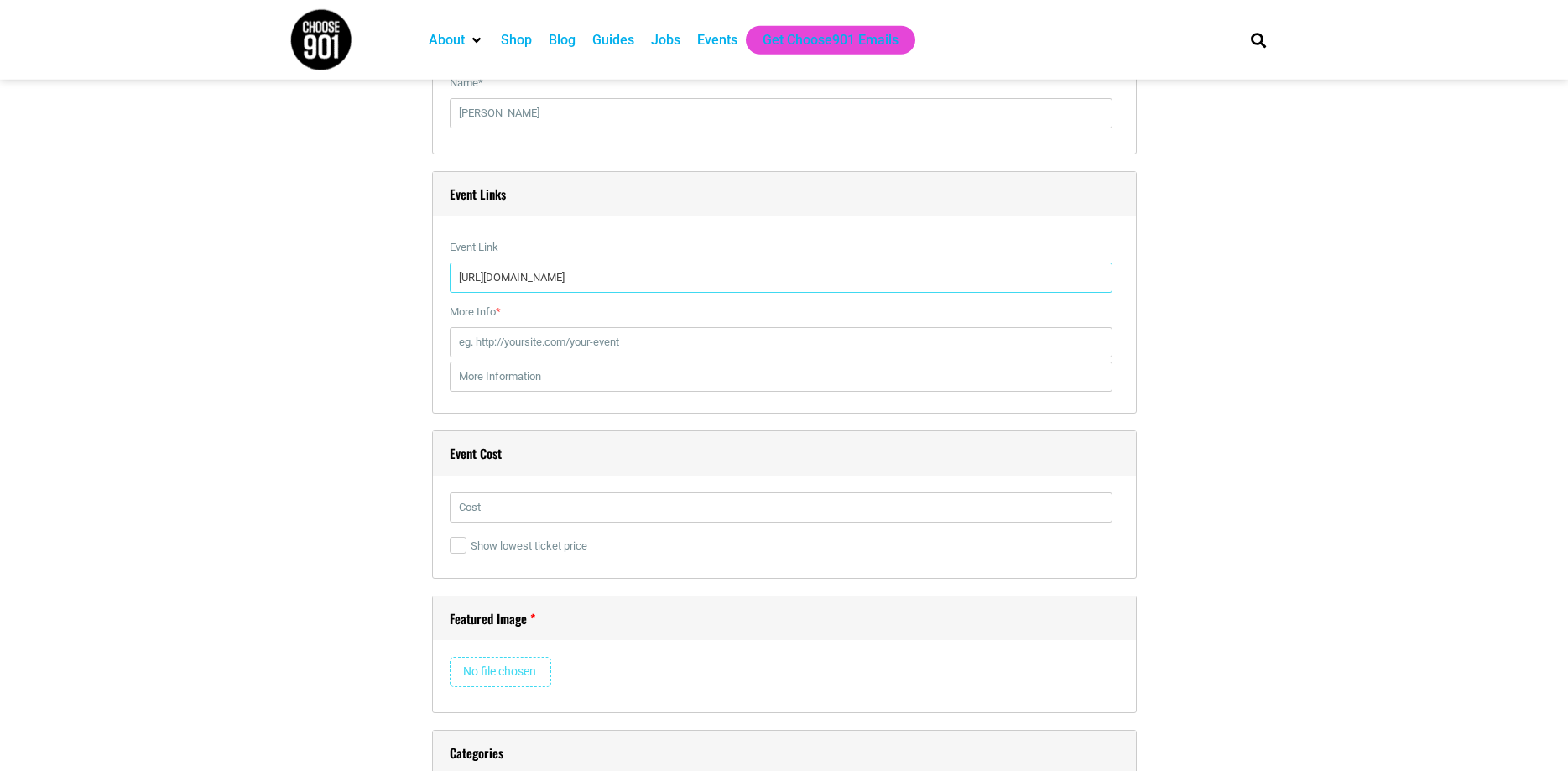
scroll to position [3250, 0]
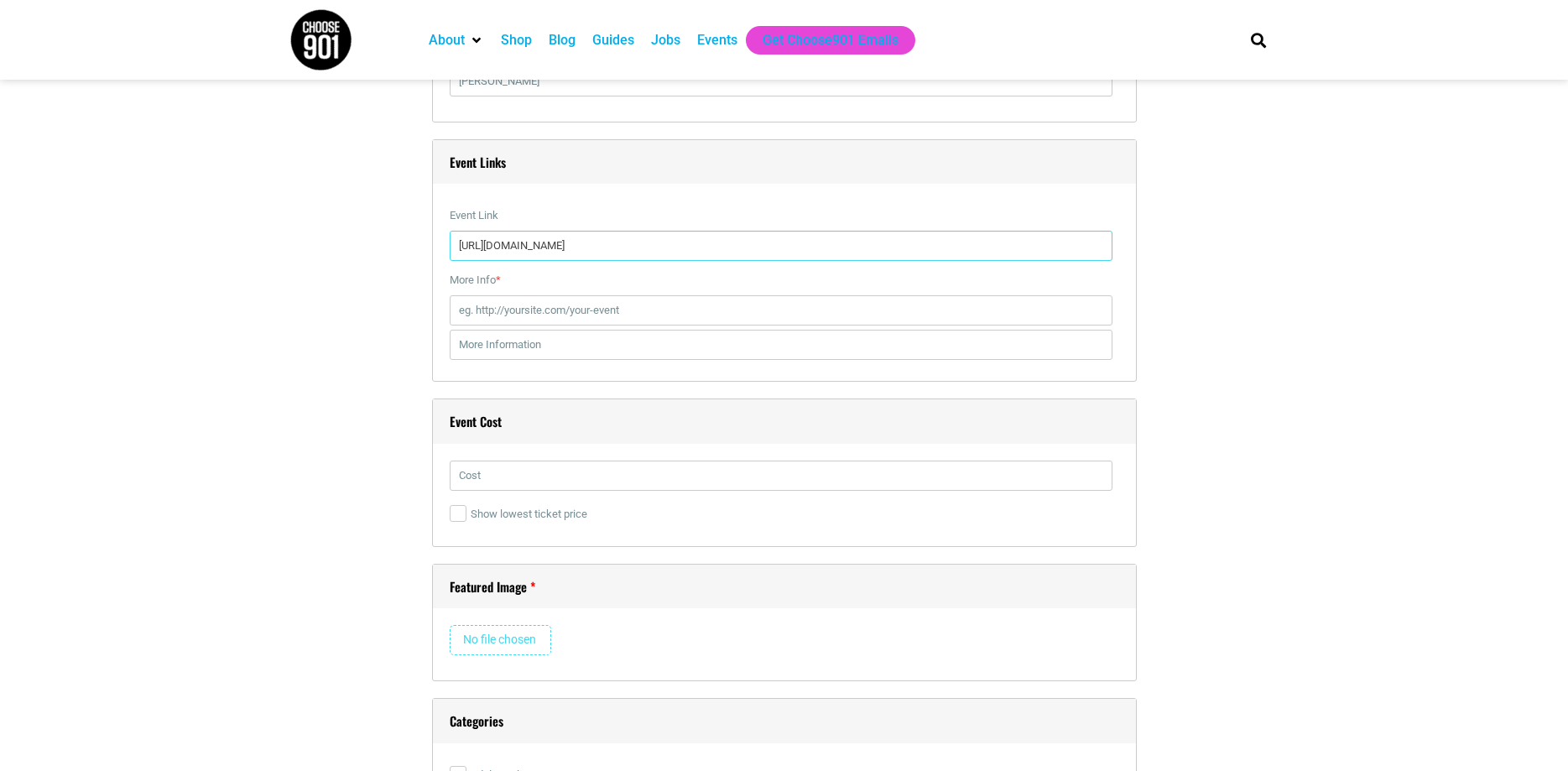
type input "[URL][DOMAIN_NAME]"
click at [507, 481] on input "text" at bounding box center [781, 475] width 663 height 30
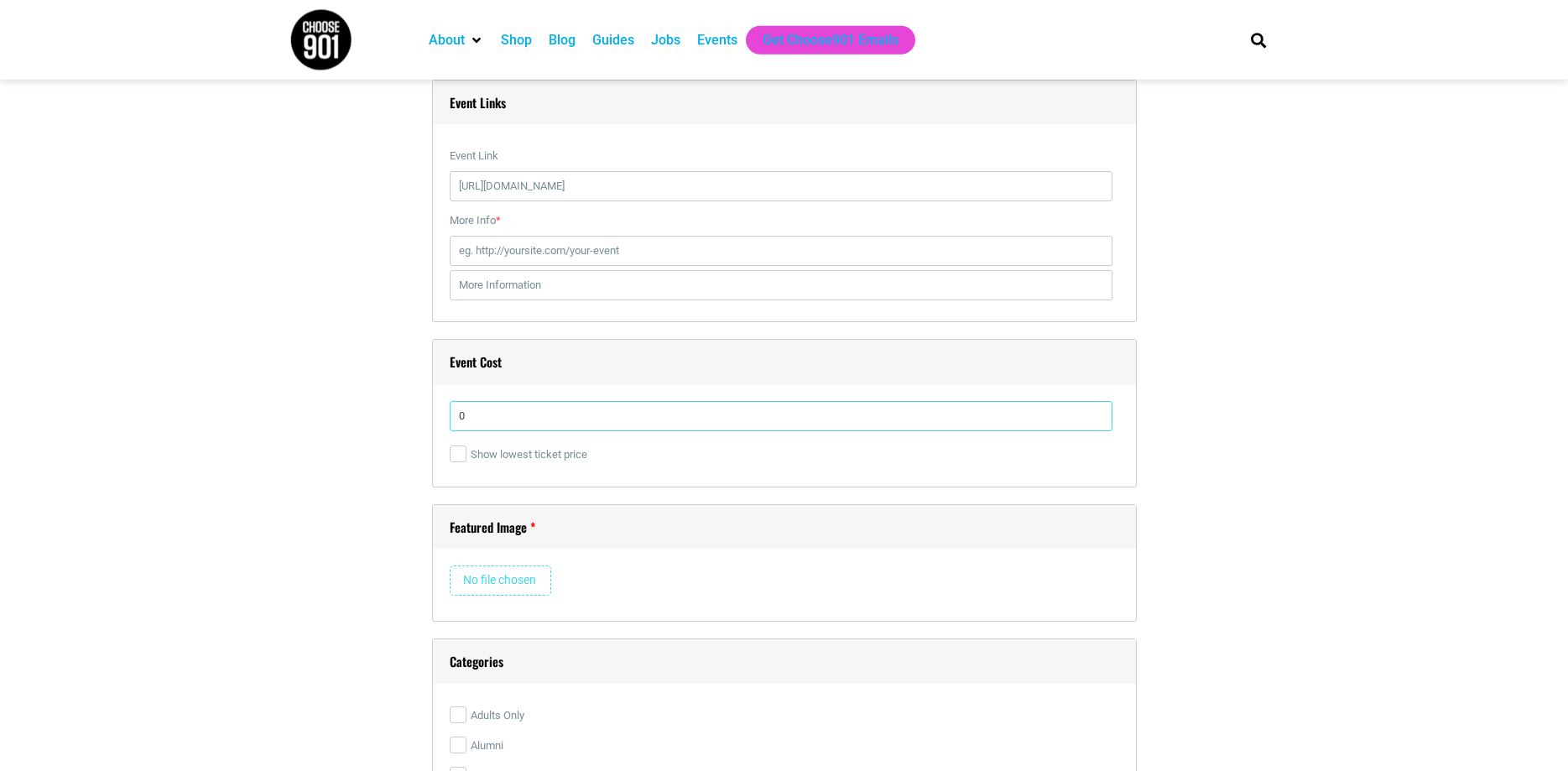
scroll to position [3336, 0]
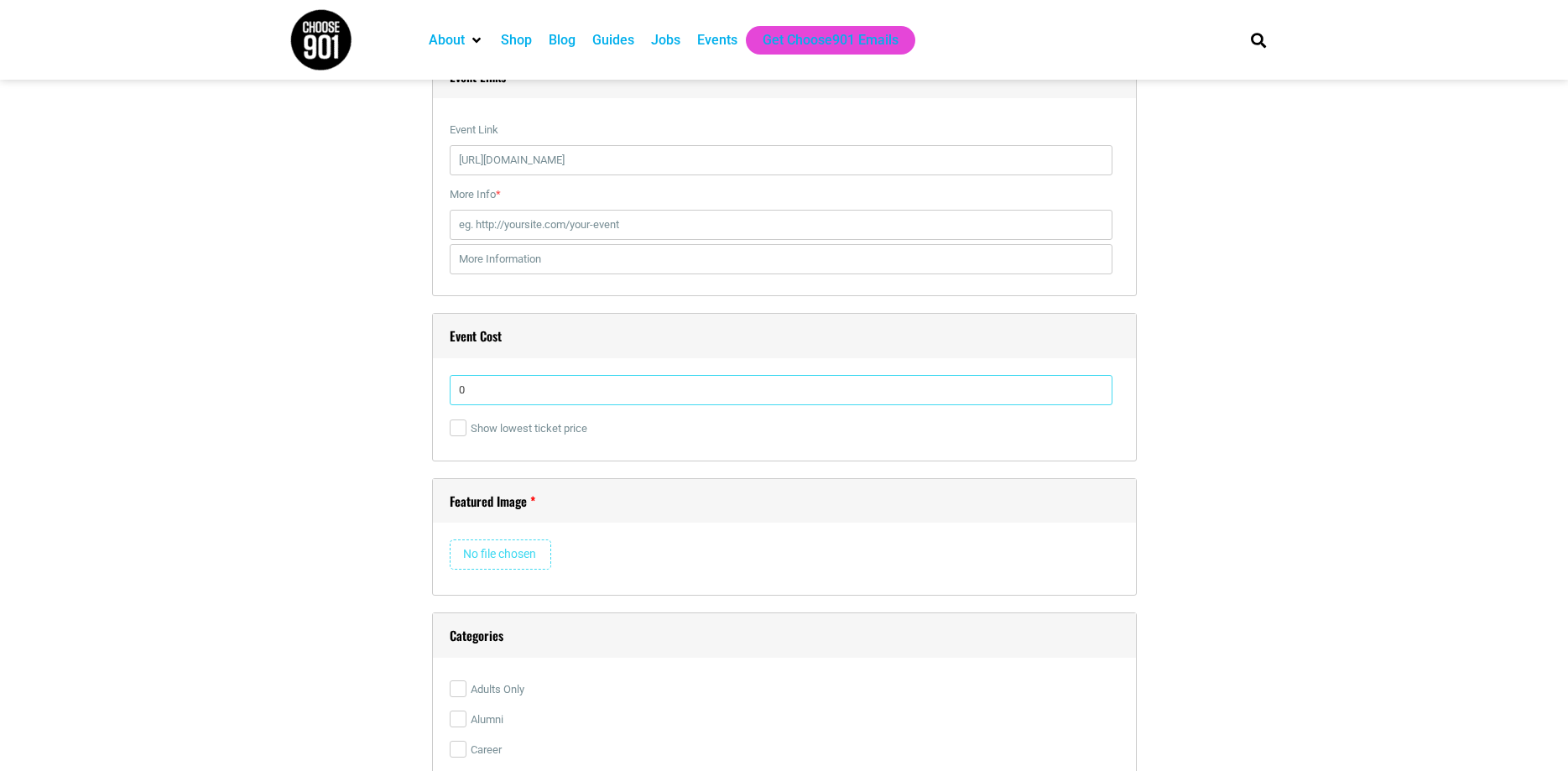
type input "0"
click at [480, 554] on input "file" at bounding box center [500, 554] width 101 height 30
type input "C:\fakepath\4.png"
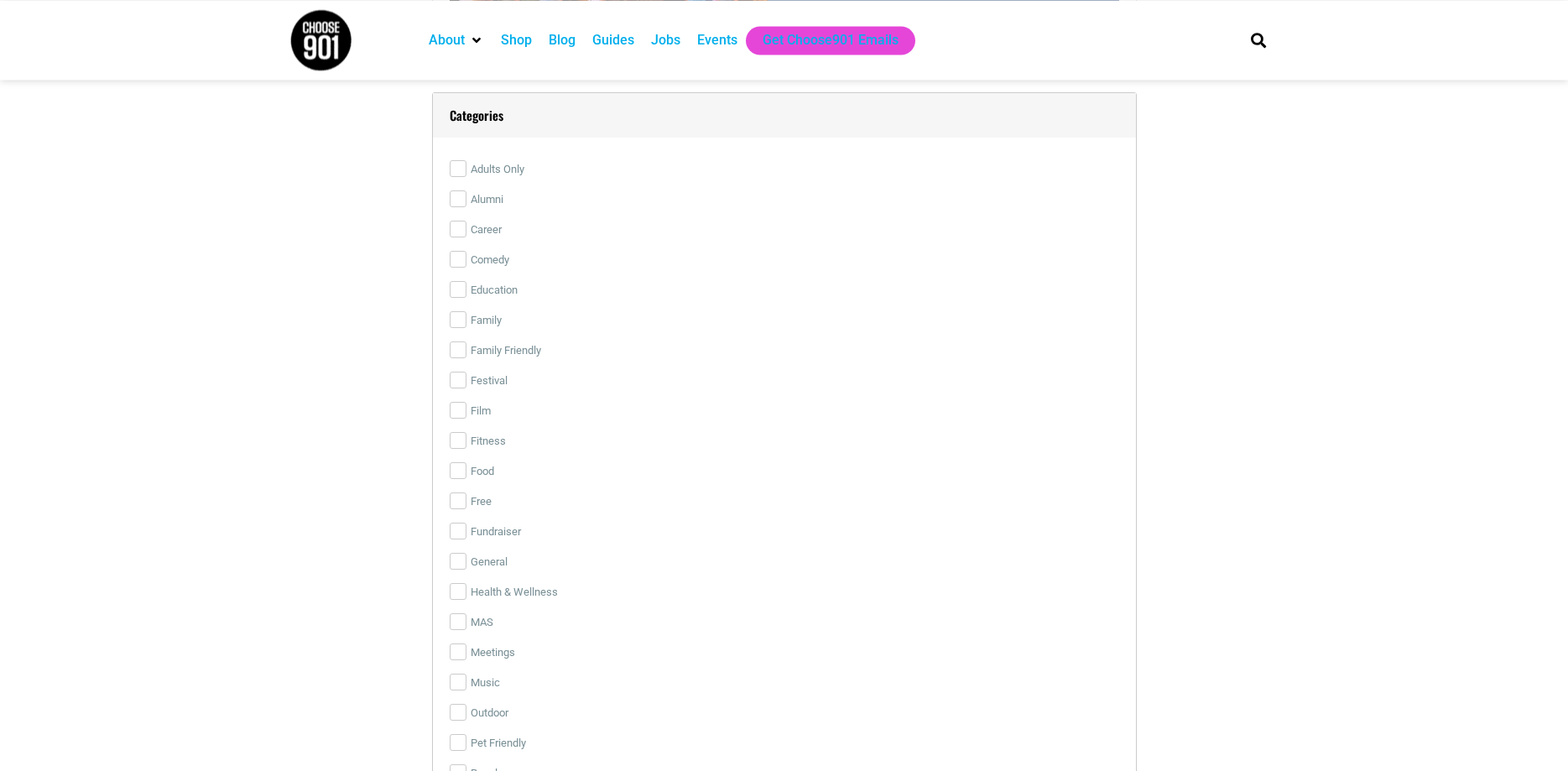
scroll to position [4276, 0]
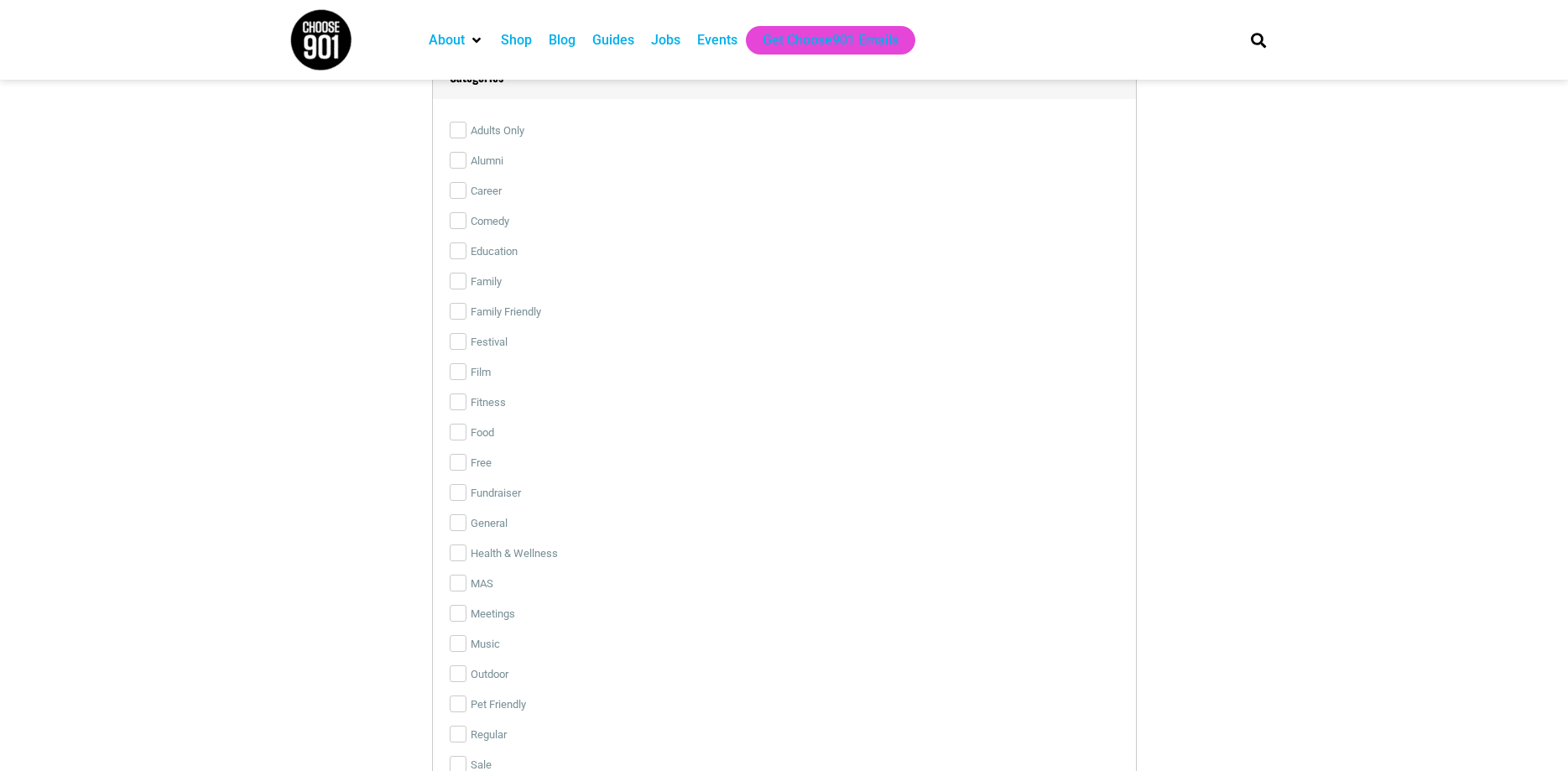
click at [483, 430] on label "Food" at bounding box center [784, 433] width 669 height 30
click at [466, 430] on input "Food" at bounding box center [457, 432] width 17 height 17
checkbox input "true"
click at [495, 332] on label "Festival" at bounding box center [784, 342] width 669 height 30
click at [466, 332] on input "Festival" at bounding box center [457, 340] width 17 height 17
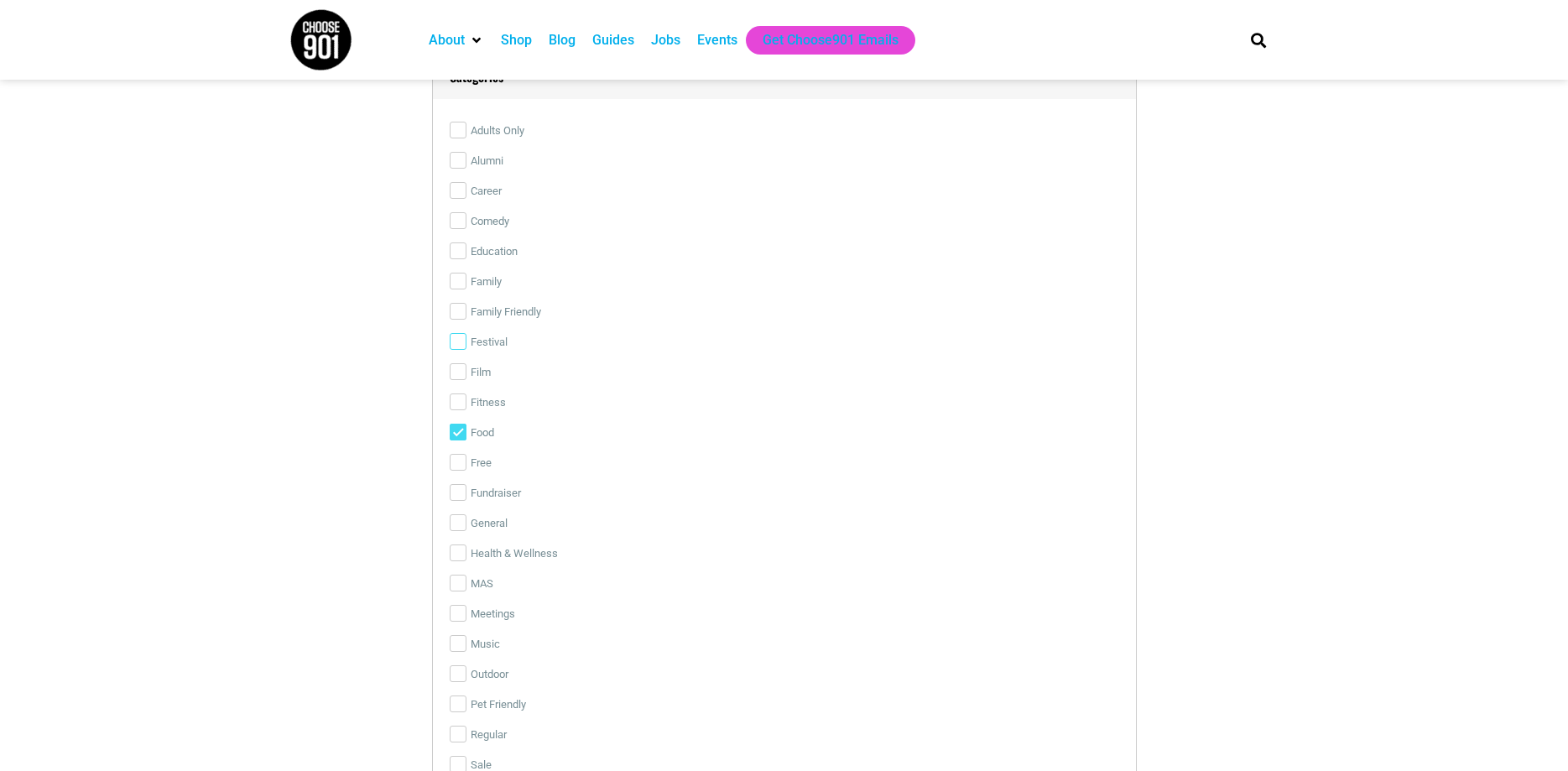
checkbox input "true"
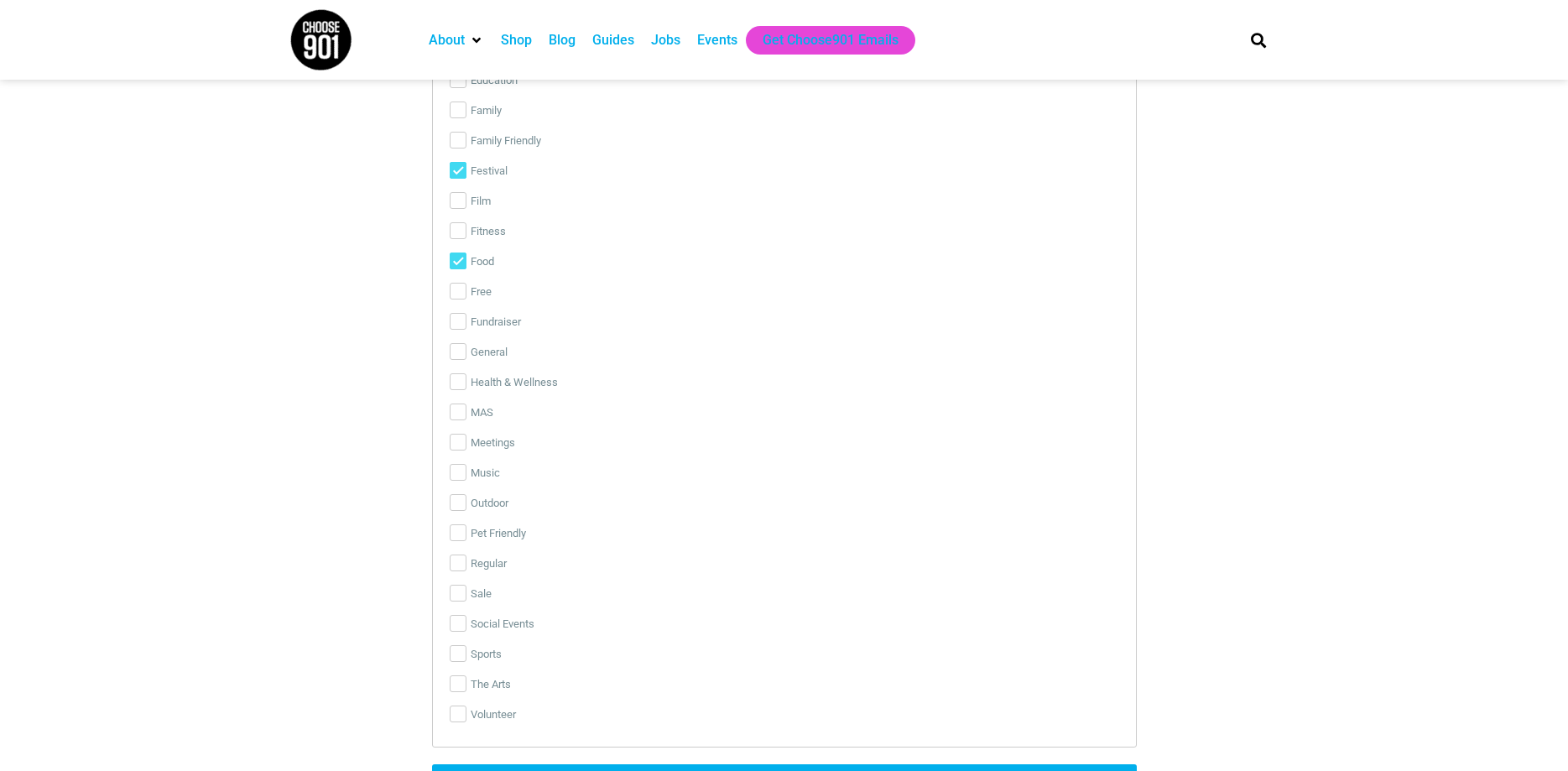
click at [497, 500] on label "Outdoor" at bounding box center [784, 503] width 669 height 30
click at [466, 500] on input "Outdoor" at bounding box center [457, 502] width 17 height 17
checkbox input "true"
click at [516, 618] on label "Social Events" at bounding box center [784, 623] width 669 height 30
click at [466, 618] on input "Social Events" at bounding box center [457, 623] width 17 height 17
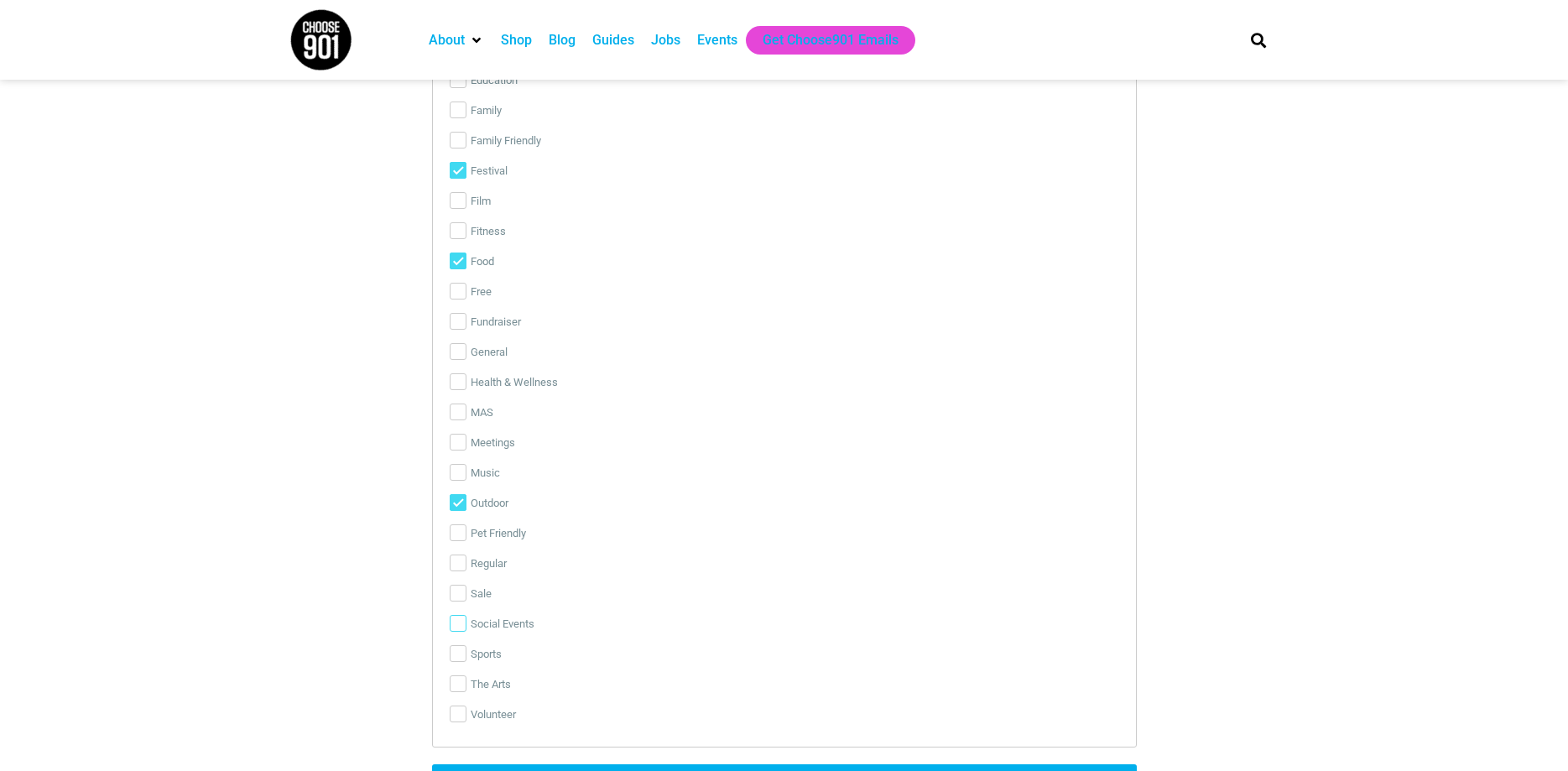
checkbox input "true"
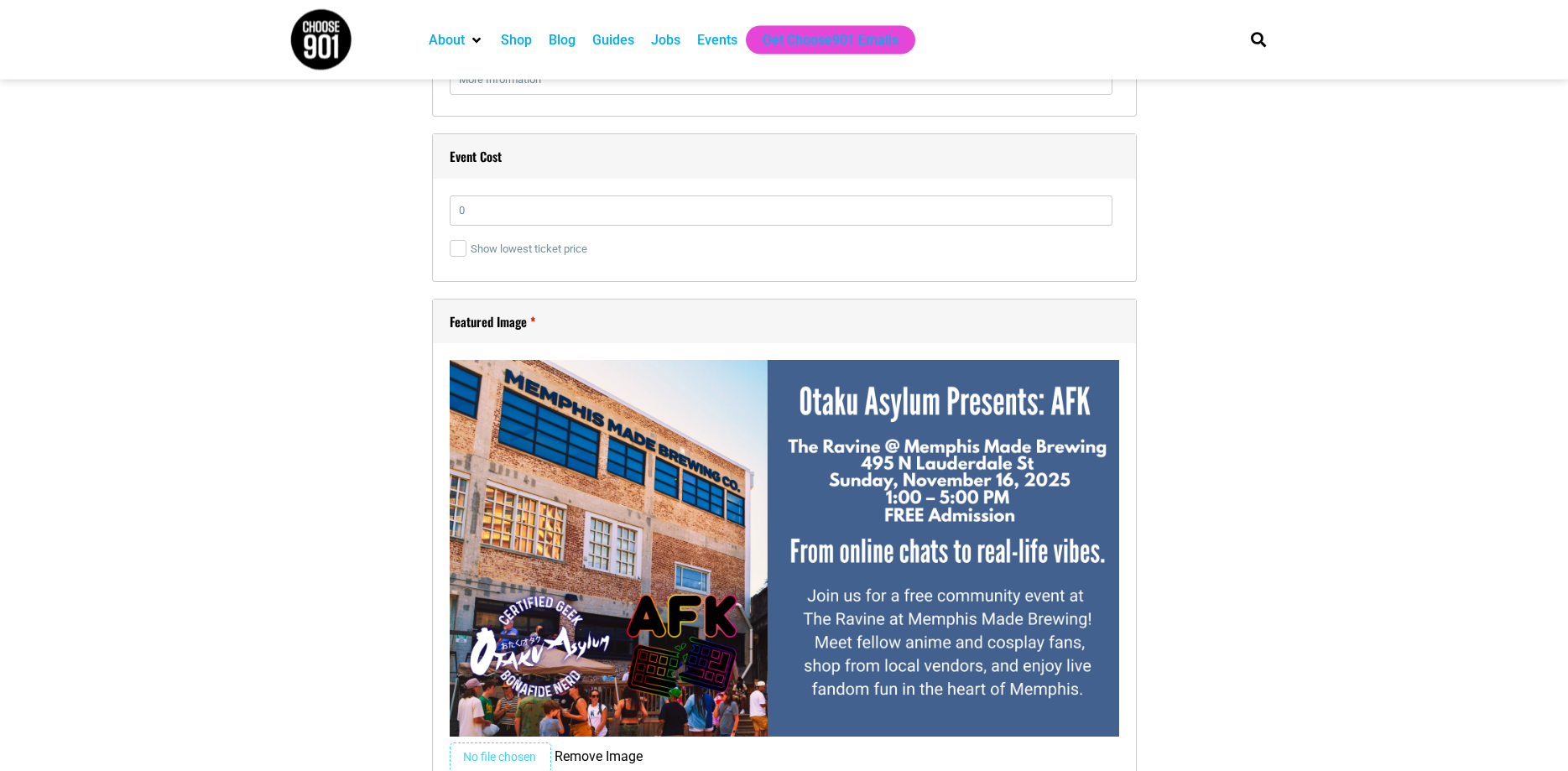
scroll to position [3250, 0]
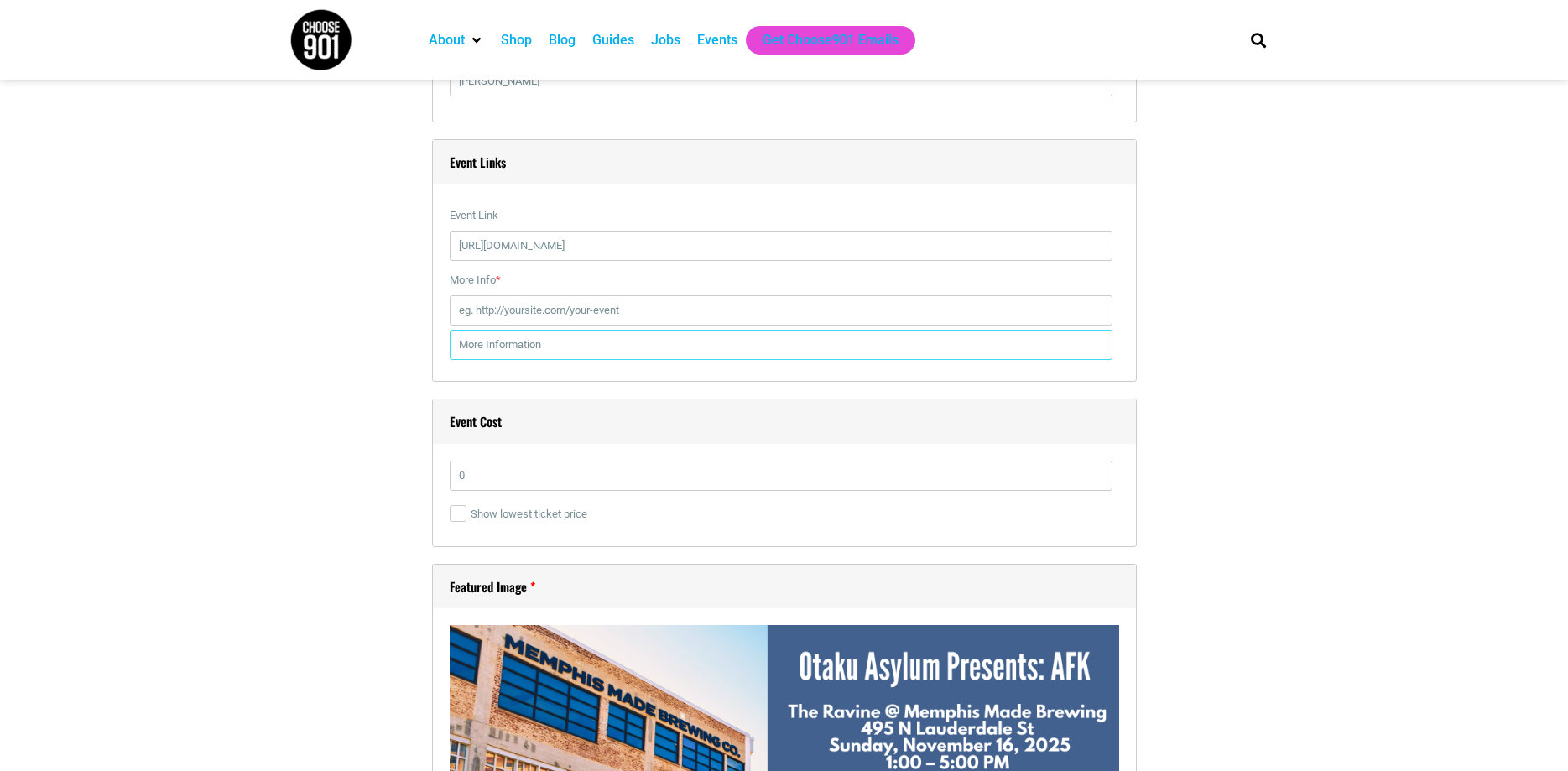
click at [509, 341] on input "text" at bounding box center [781, 344] width 663 height 30
